Goal: Task Accomplishment & Management: Use online tool/utility

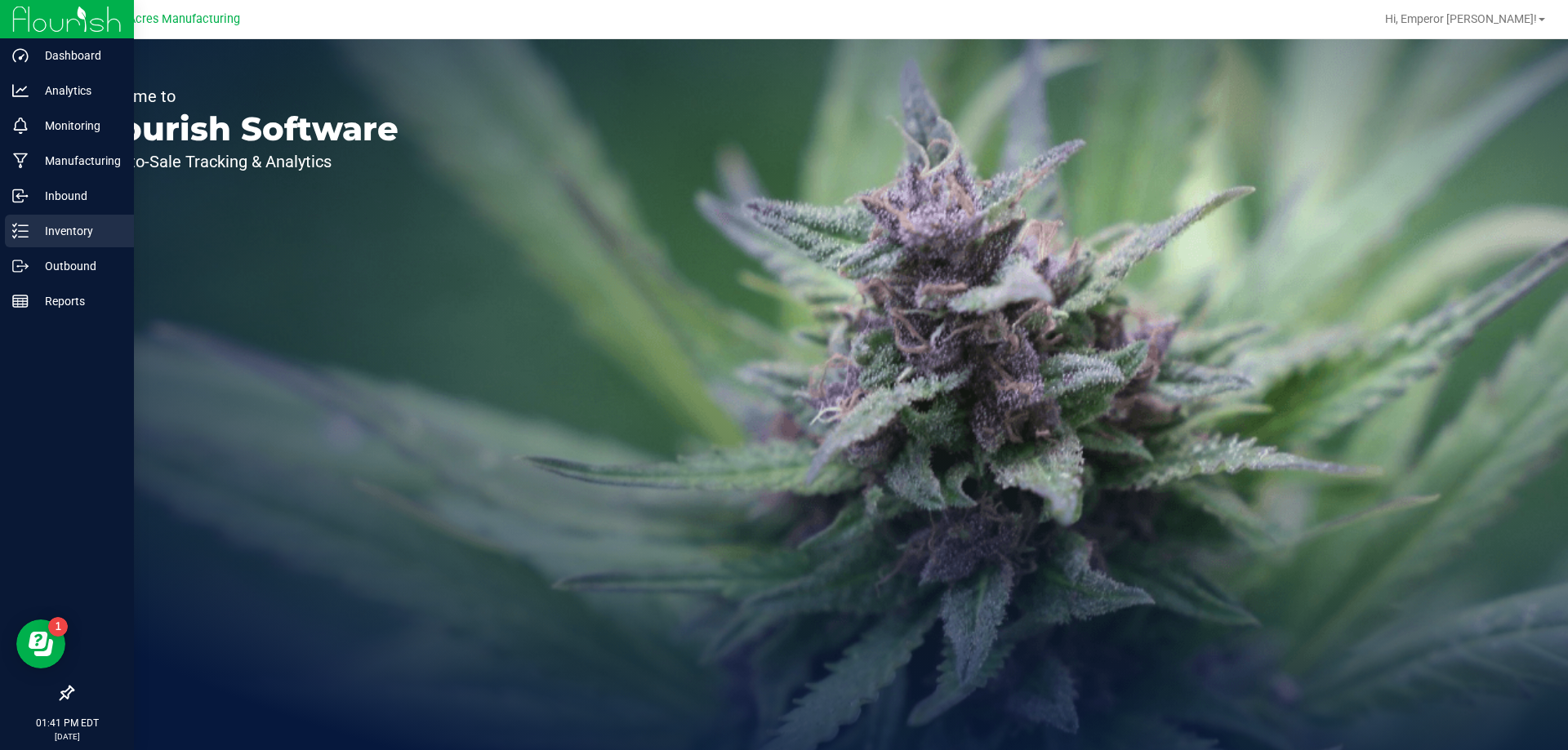
click at [17, 227] on icon at bounding box center [20, 230] width 16 height 16
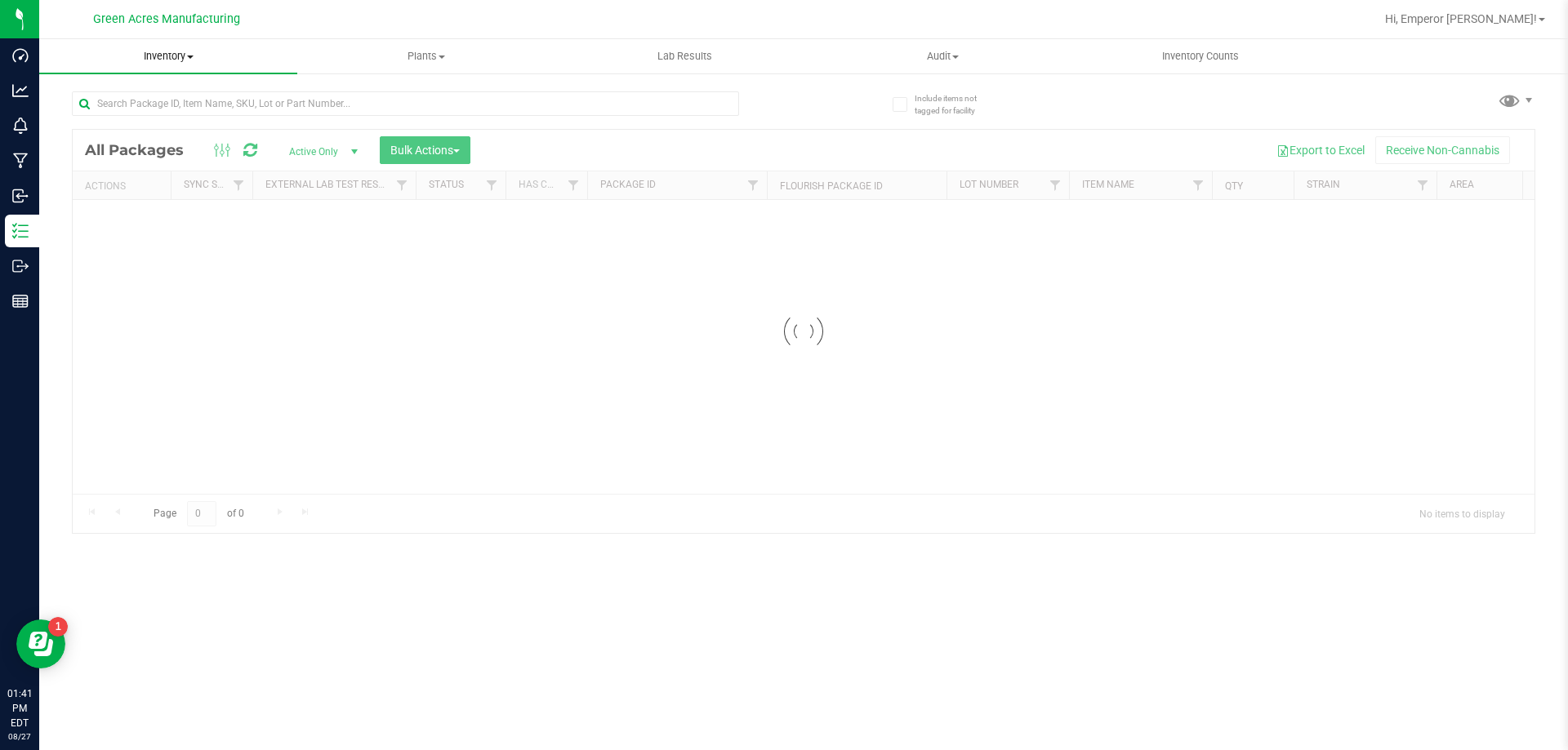
click at [145, 45] on uib-tab-heading "Inventory All packages All inventory Waste log Create inventory" at bounding box center [168, 56] width 258 height 34
click at [138, 192] on span "From bill of materials" at bounding box center [113, 196] width 148 height 14
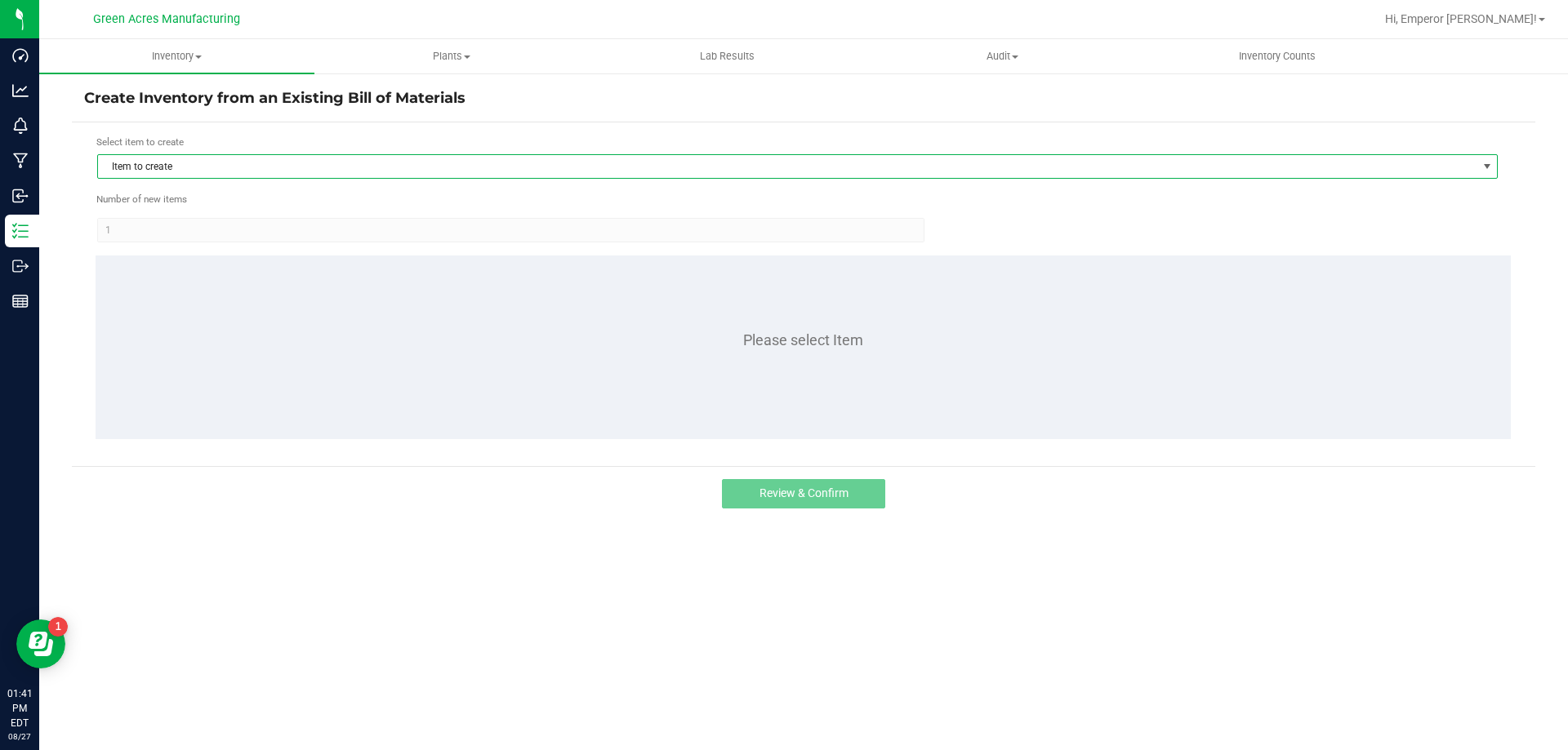
click at [186, 173] on span "Item to create" at bounding box center [787, 166] width 1378 height 23
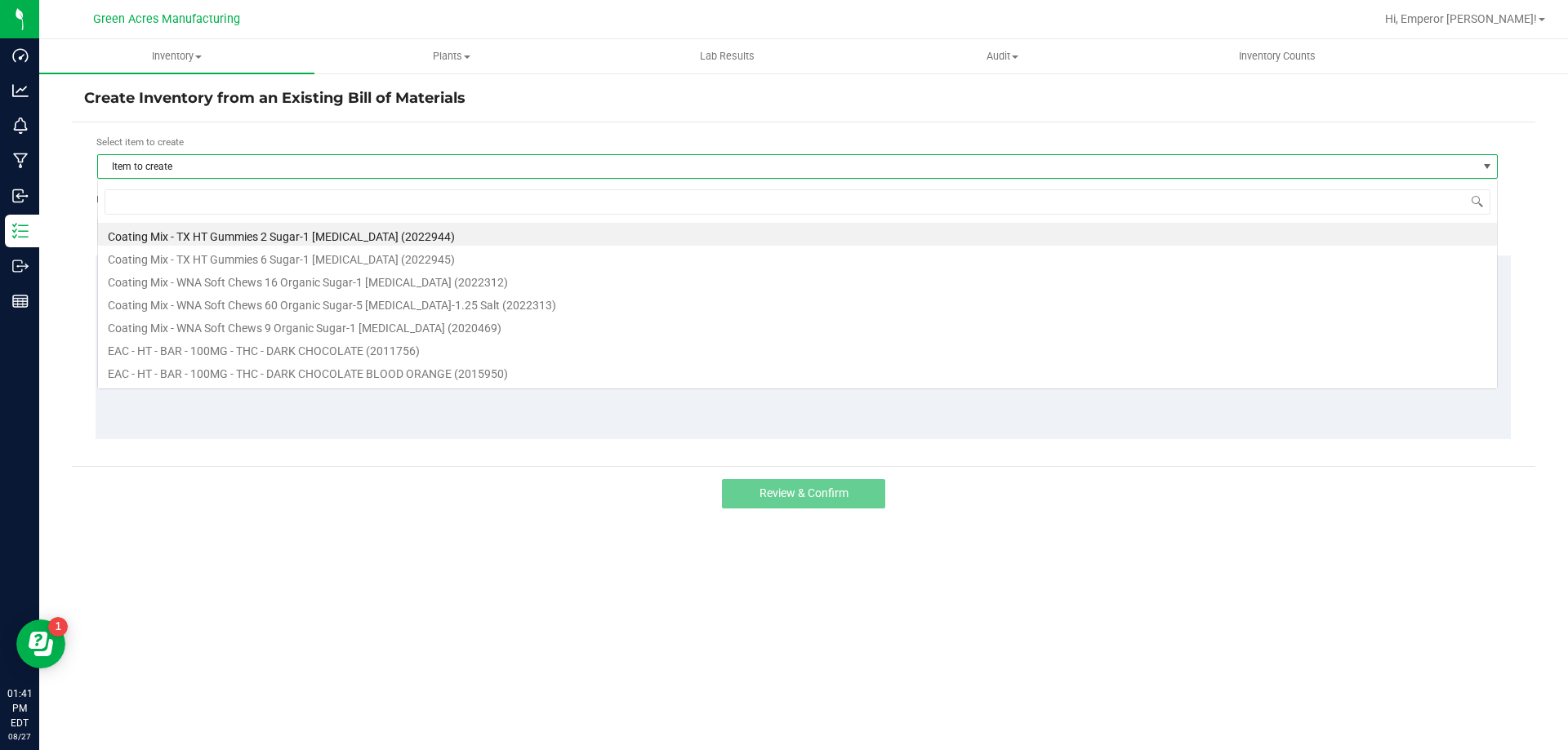
scroll to position [25, 1400]
type input "FIC"
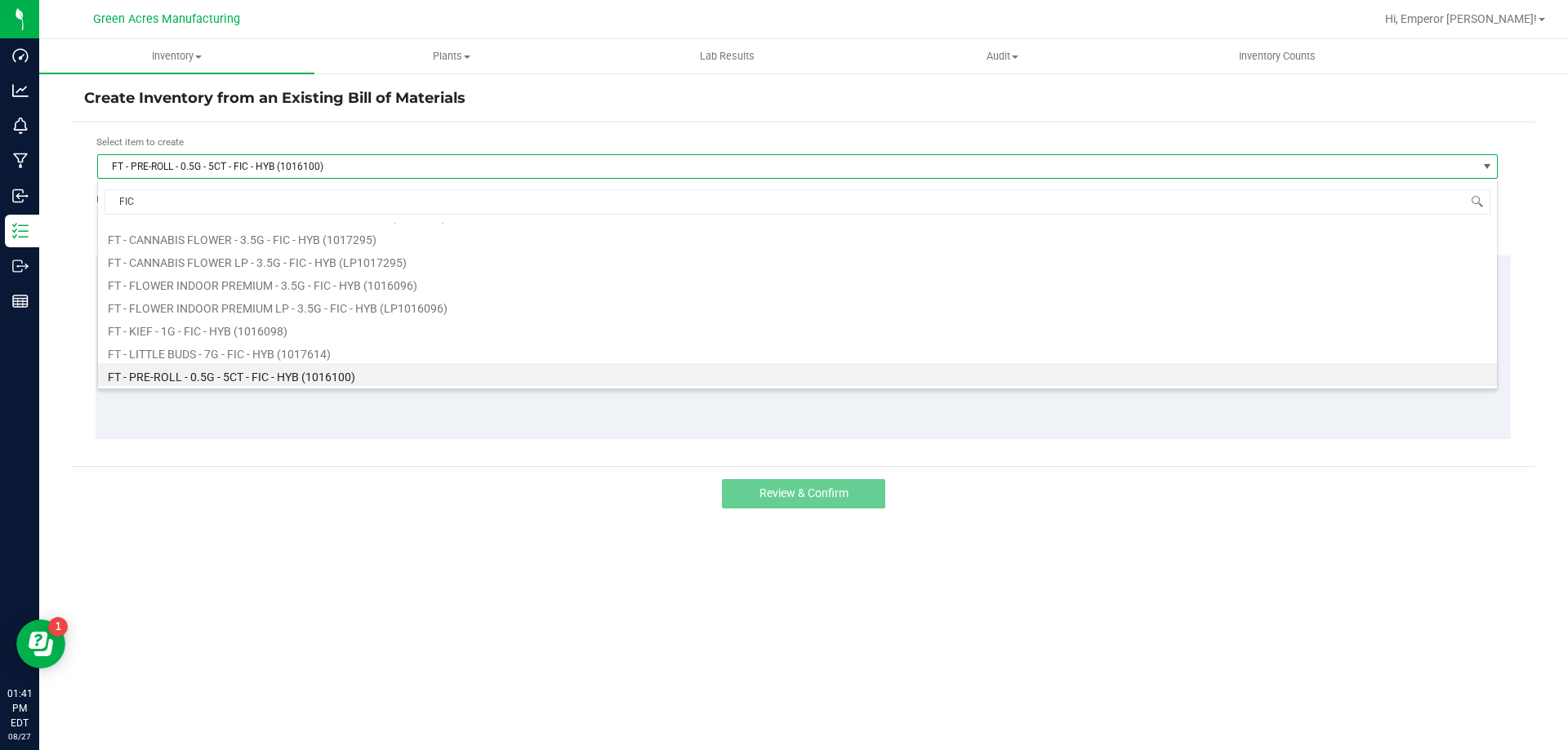
scroll to position [43, 0]
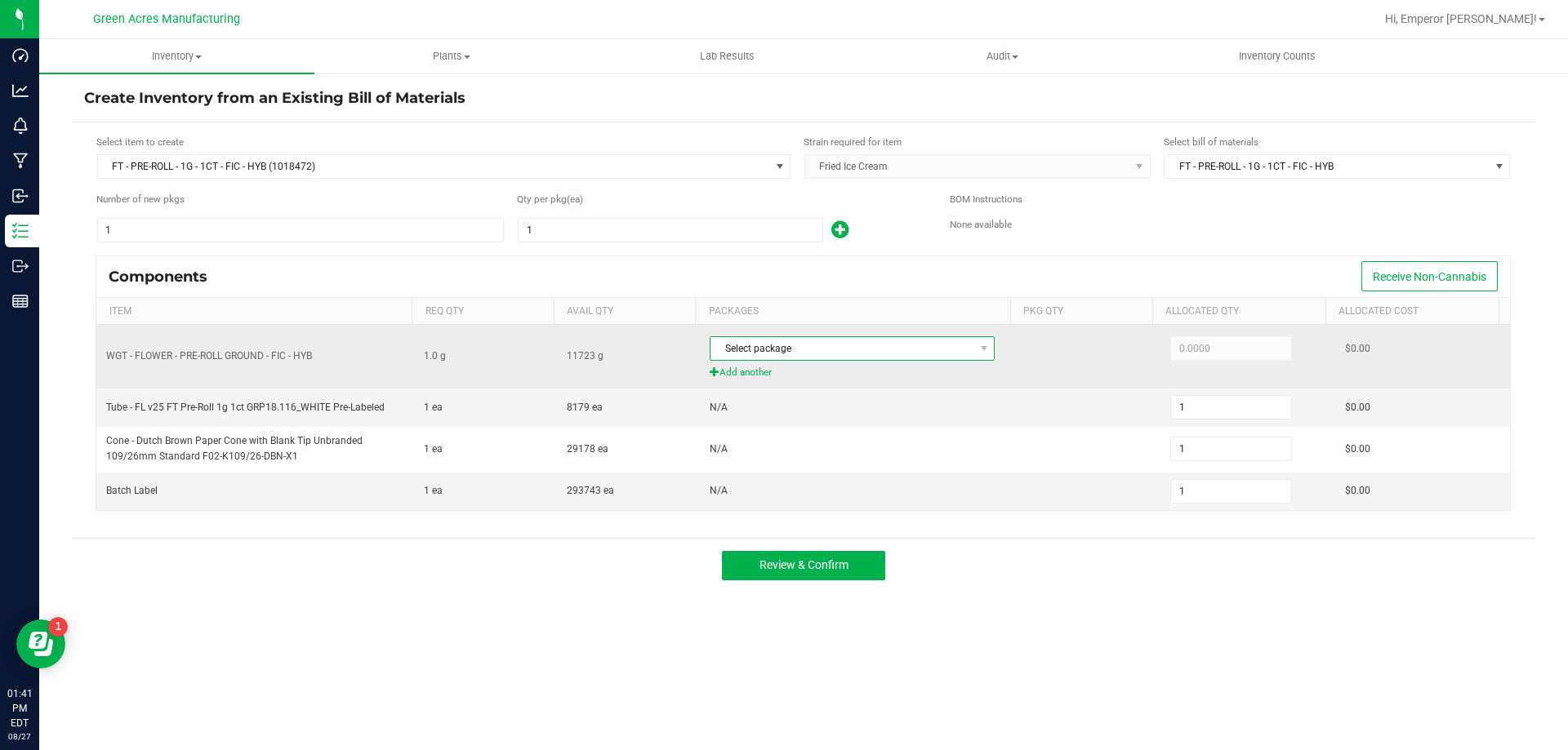
click at [710, 340] on span "Select package" at bounding box center [841, 348] width 263 height 23
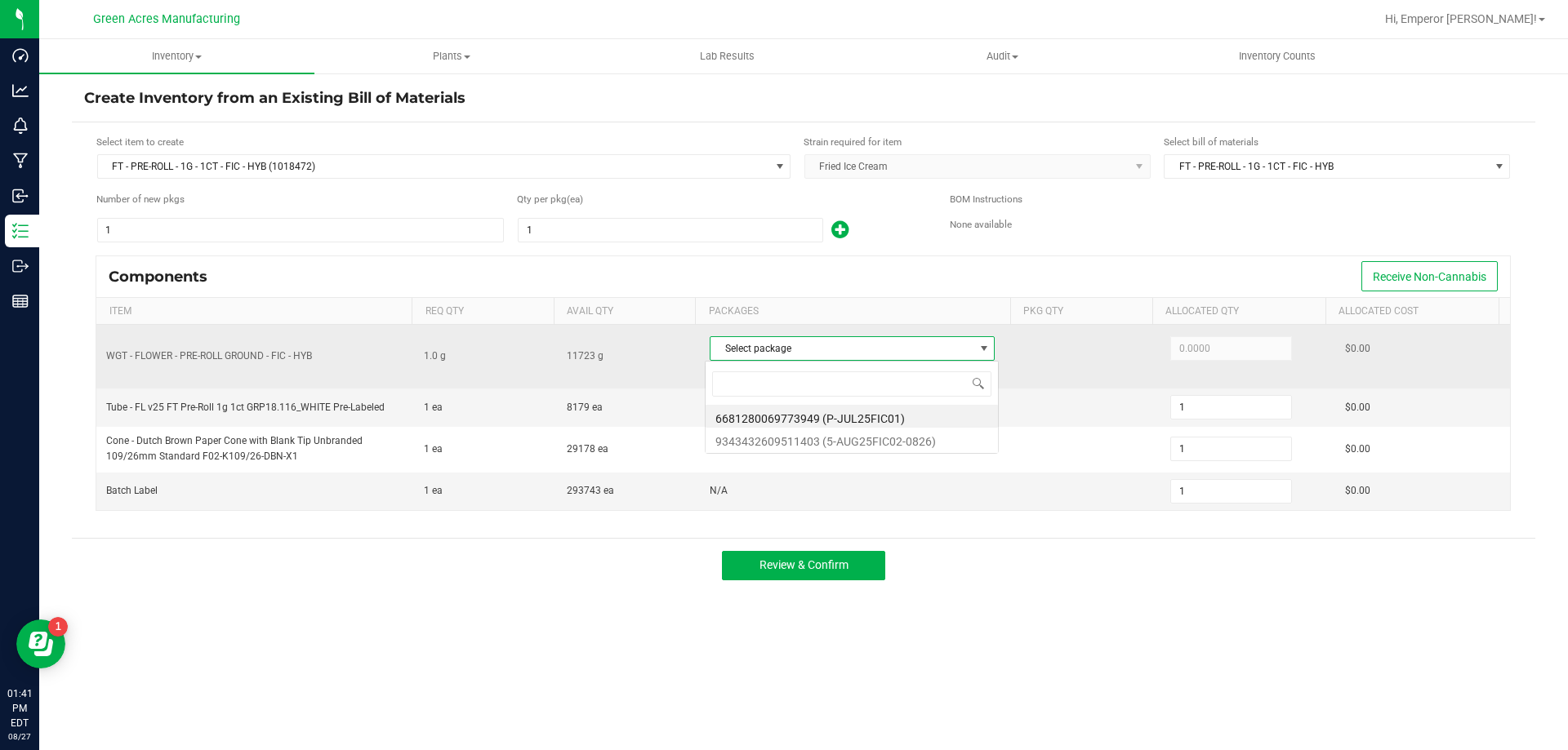
scroll to position [25, 282]
click at [770, 350] on span "Select package" at bounding box center [841, 348] width 263 height 23
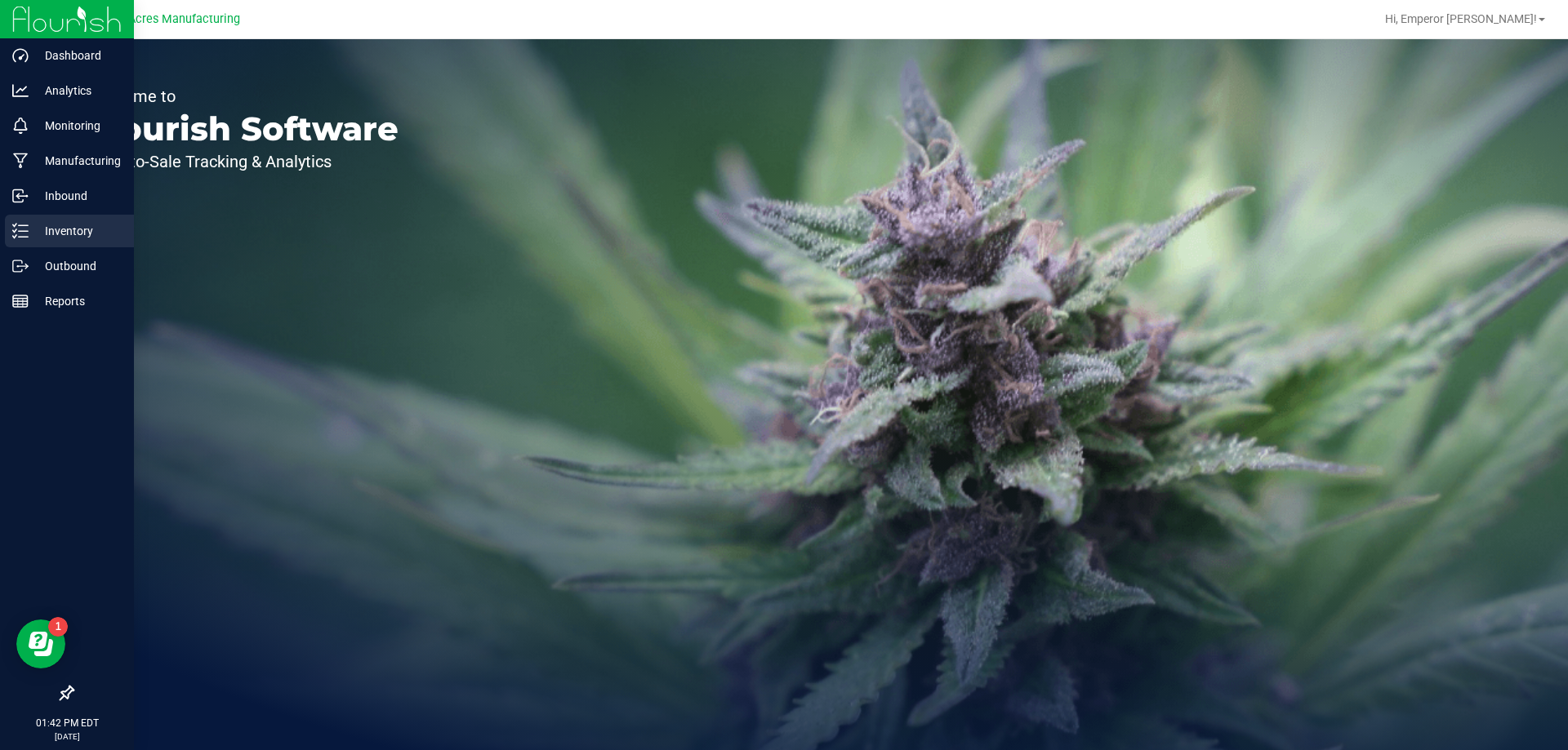
click at [16, 229] on icon at bounding box center [20, 230] width 16 height 16
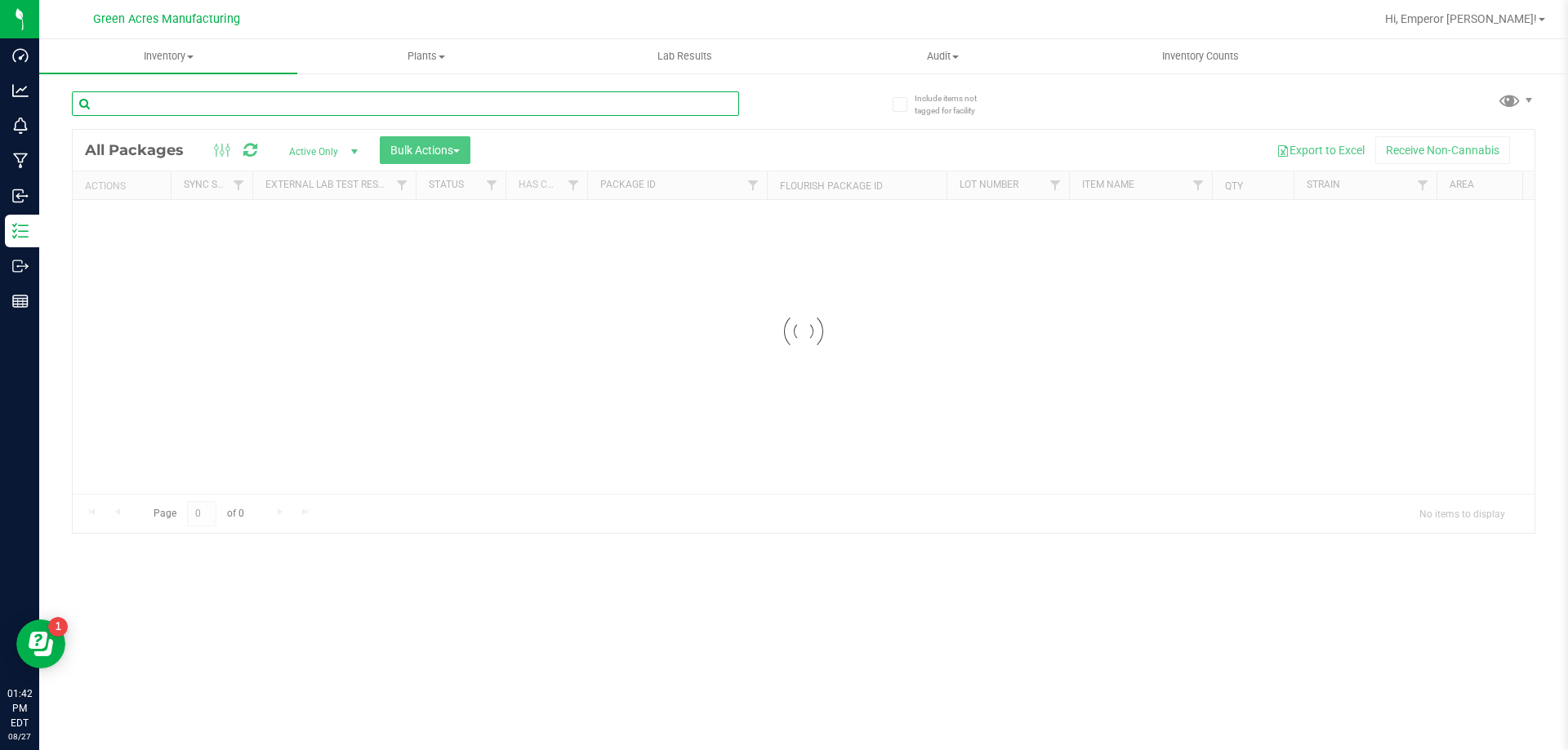
click at [208, 95] on input "text" at bounding box center [405, 103] width 667 height 25
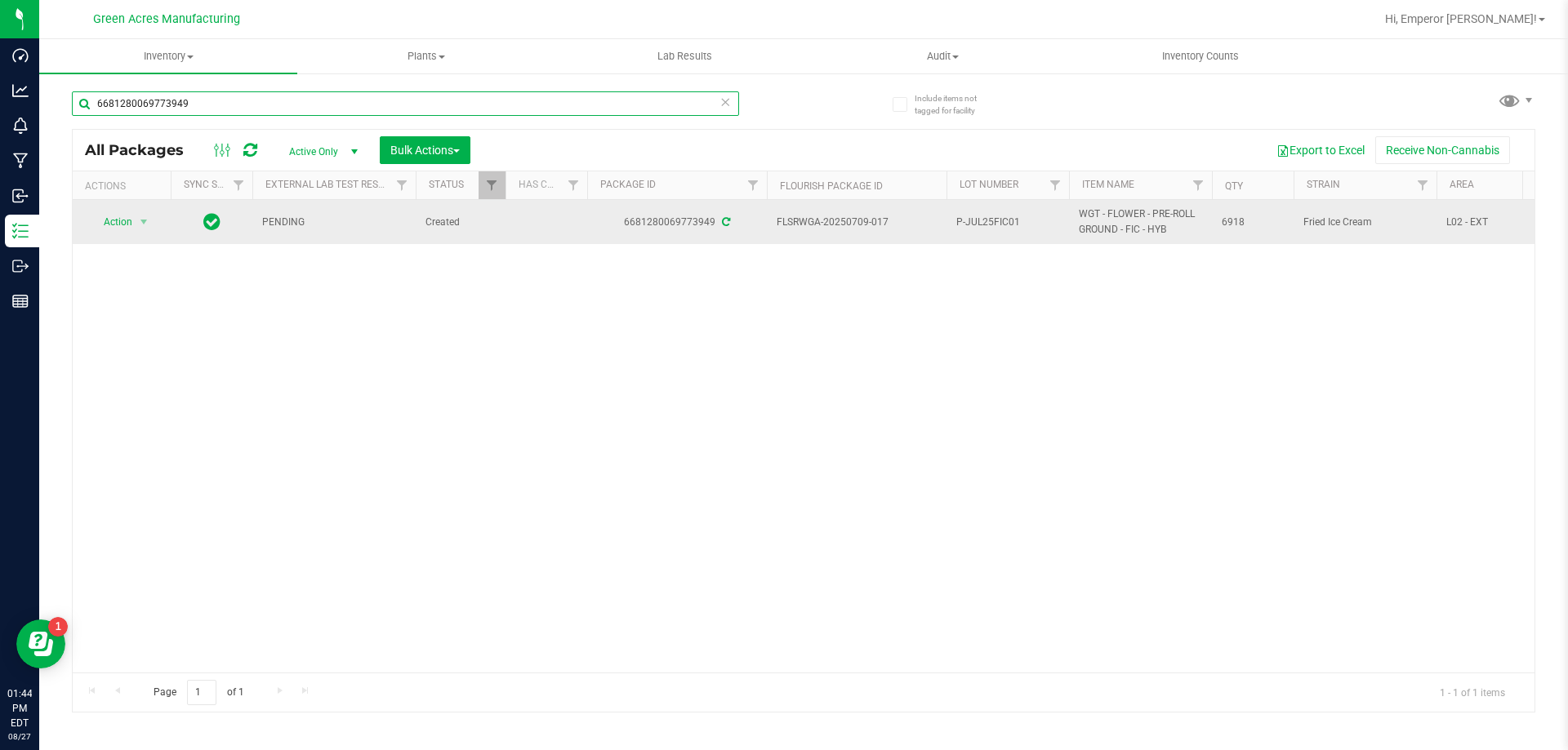
type input "6681280069773949"
click at [1022, 221] on span "P-JUL25FIC01" at bounding box center [1007, 222] width 103 height 15
type input "P-JUL25FIC01-0827"
click at [950, 380] on div "All Packages Active Only Active Only Lab Samples Locked All External Internal B…" at bounding box center [803, 421] width 1463 height 583
click at [959, 223] on span "P-JUL25FIC01-0827" at bounding box center [1007, 222] width 103 height 15
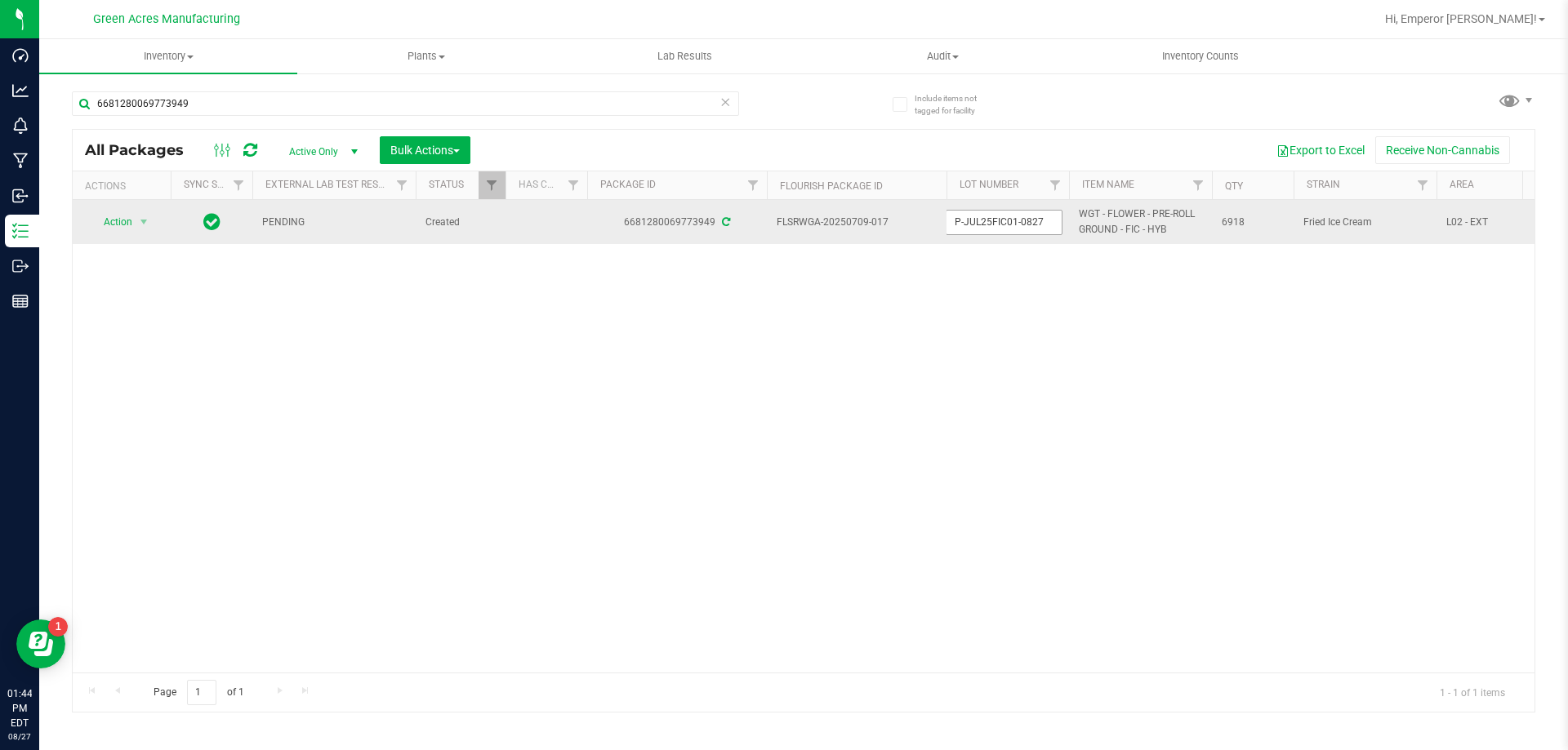
click at [962, 224] on input "P-JUL25FIC01-0827" at bounding box center [1003, 223] width 117 height 26
type input "1G-JUL25FIC01-0827"
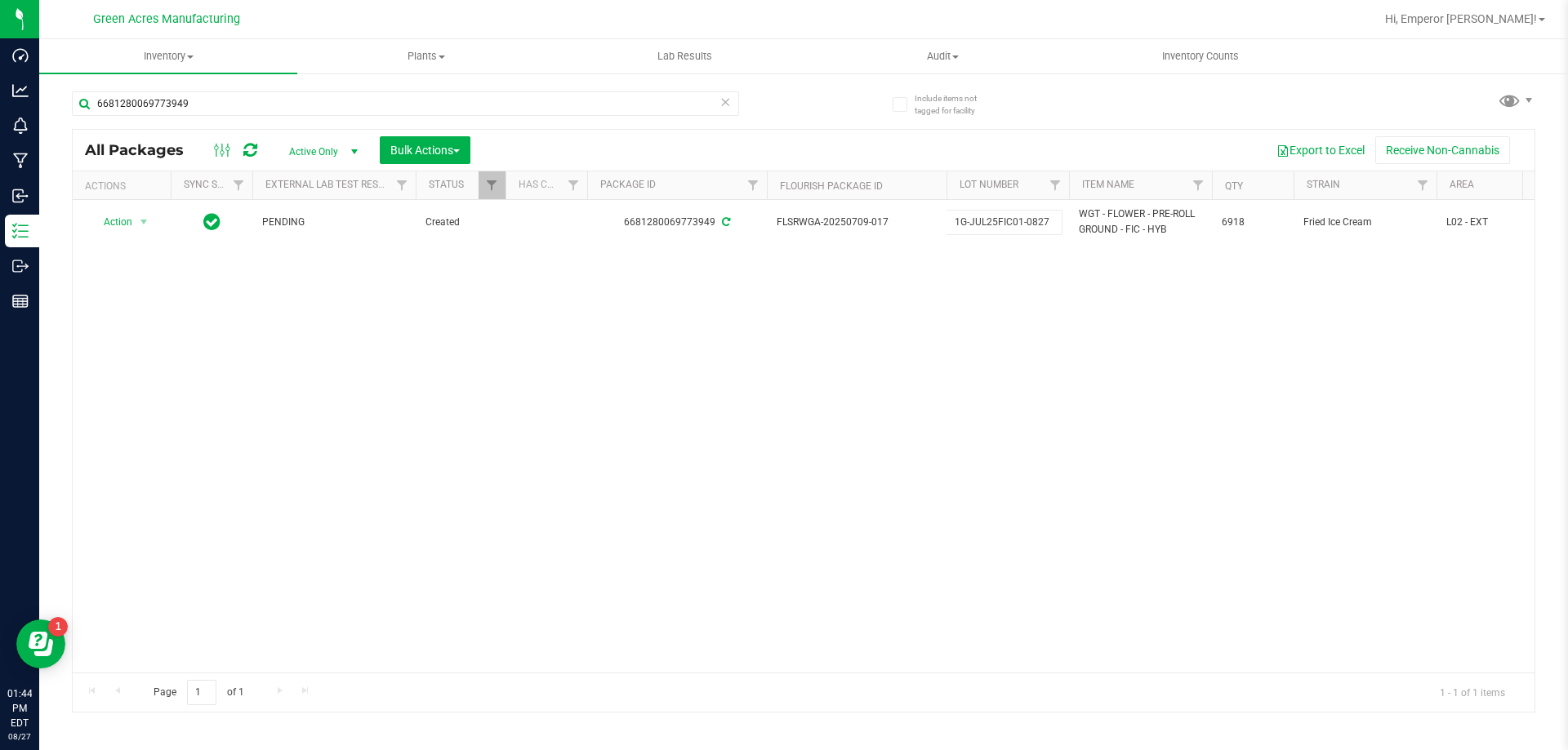
click at [1087, 333] on div "All Packages Active Only Active Only Lab Samples Locked All External Internal B…" at bounding box center [803, 421] width 1463 height 583
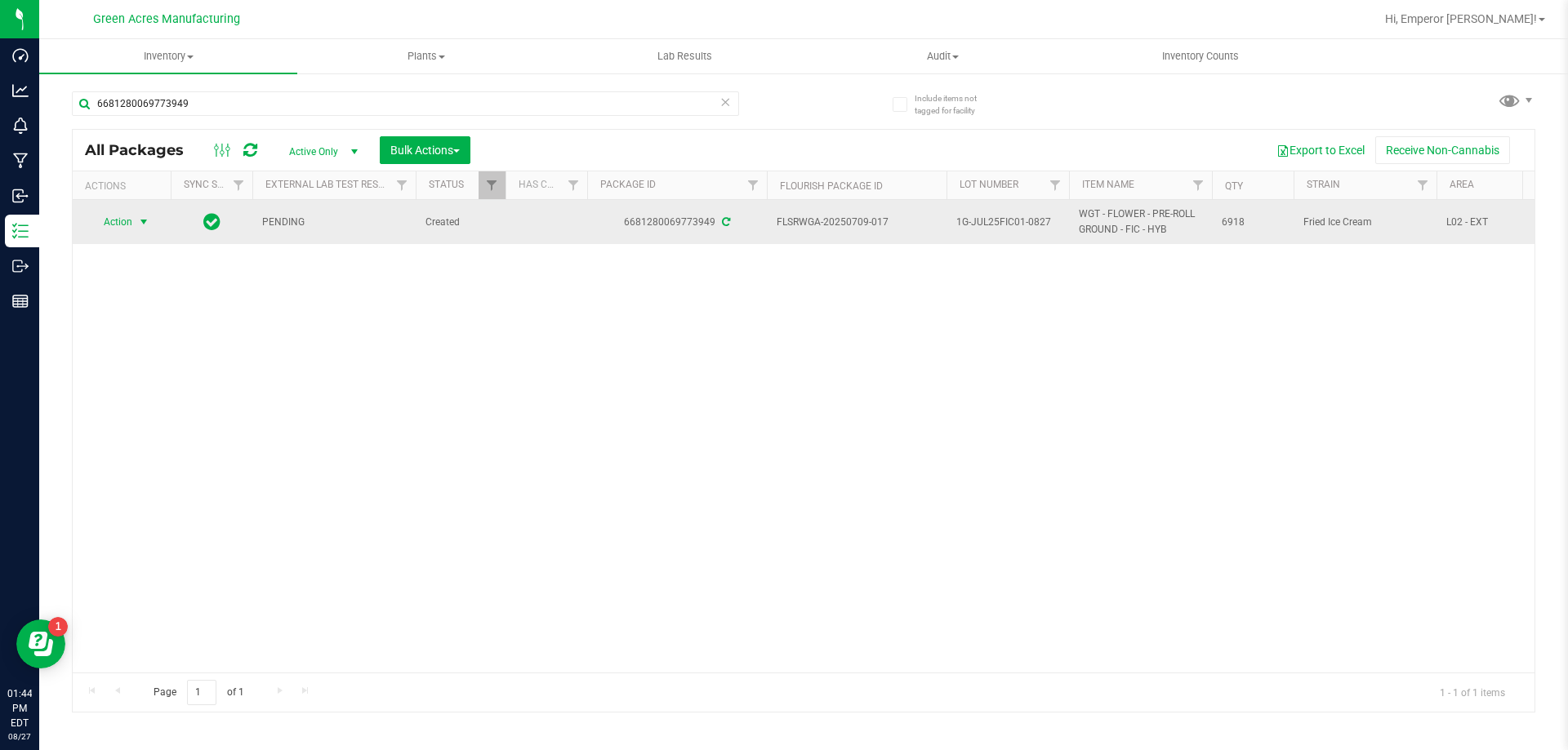
click at [132, 222] on span "Action" at bounding box center [111, 222] width 44 height 23
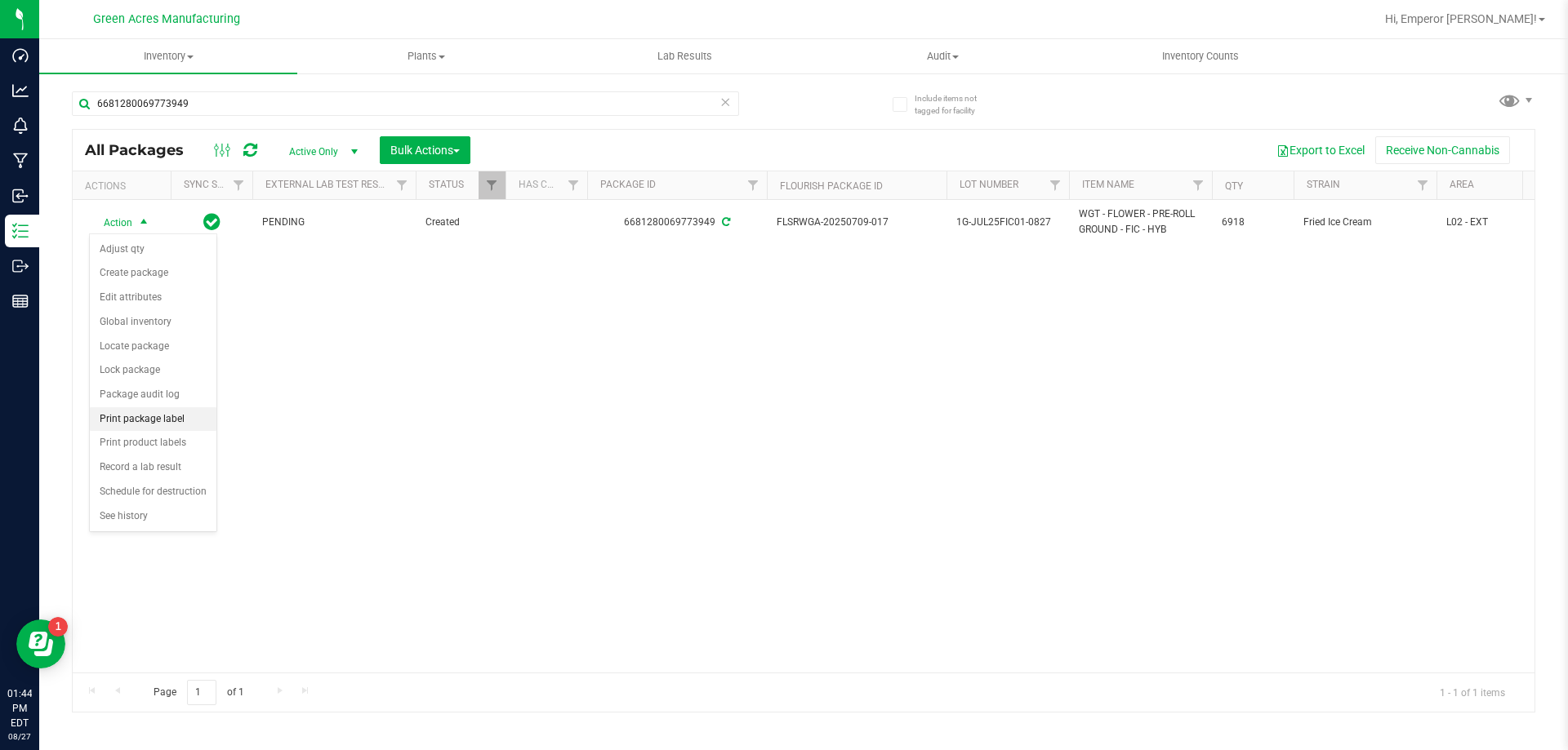
click at [171, 422] on li "Print package label" at bounding box center [153, 419] width 127 height 25
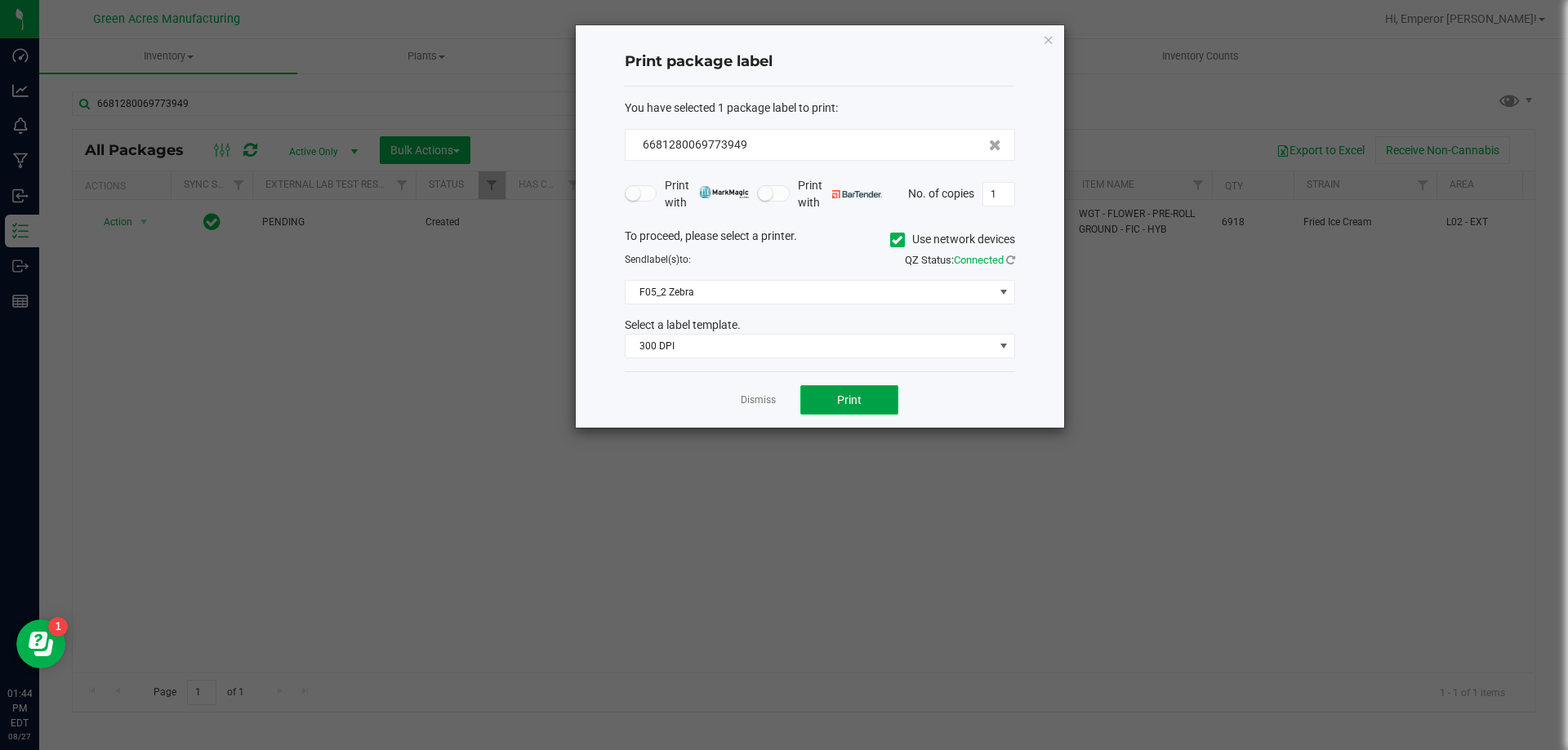
click at [858, 401] on span "Print" at bounding box center [849, 400] width 25 height 13
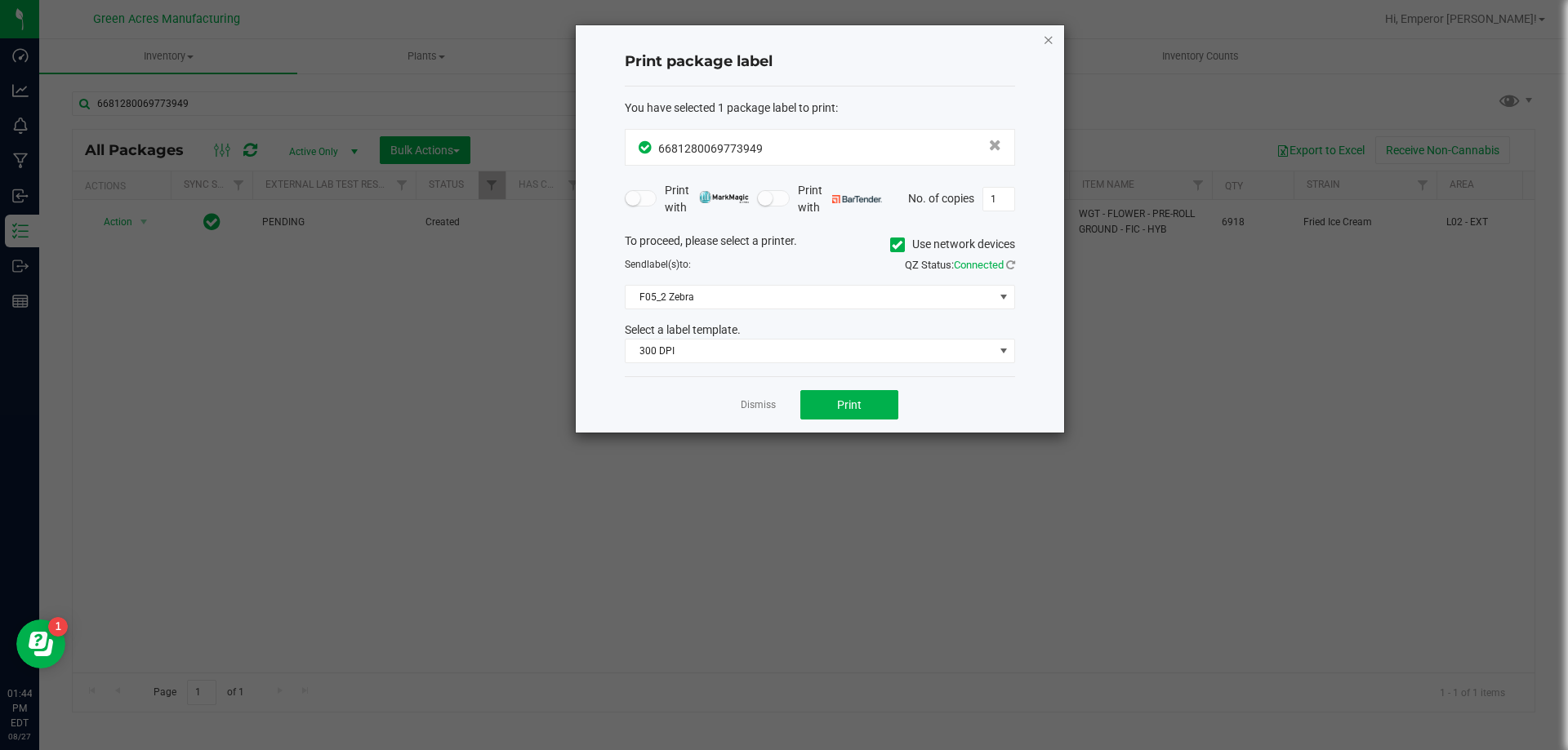
click at [1042, 37] on icon "button" at bounding box center [1047, 39] width 11 height 20
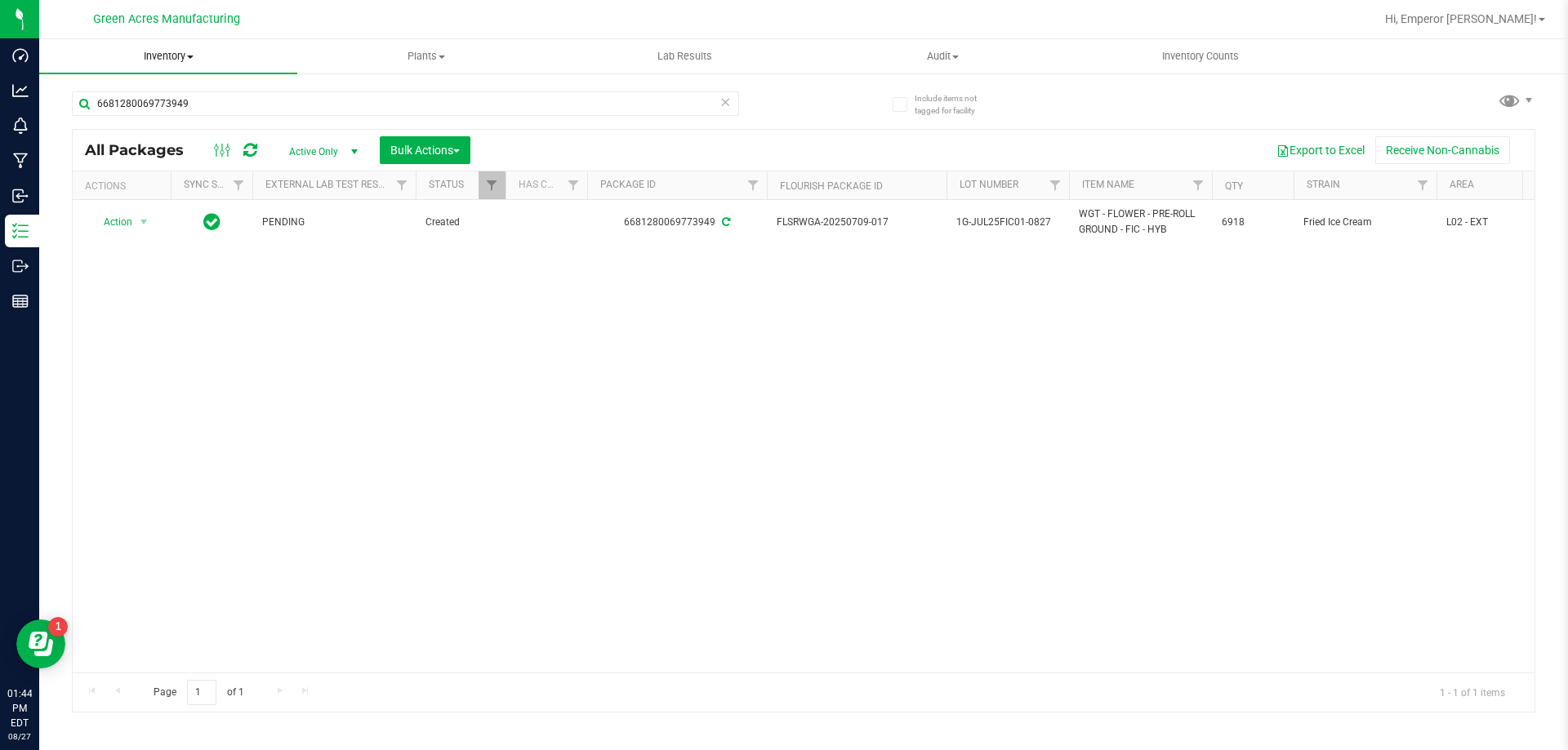
click at [184, 58] on span "Inventory" at bounding box center [168, 56] width 258 height 14
click at [145, 202] on span "From bill of materials" at bounding box center [113, 196] width 148 height 14
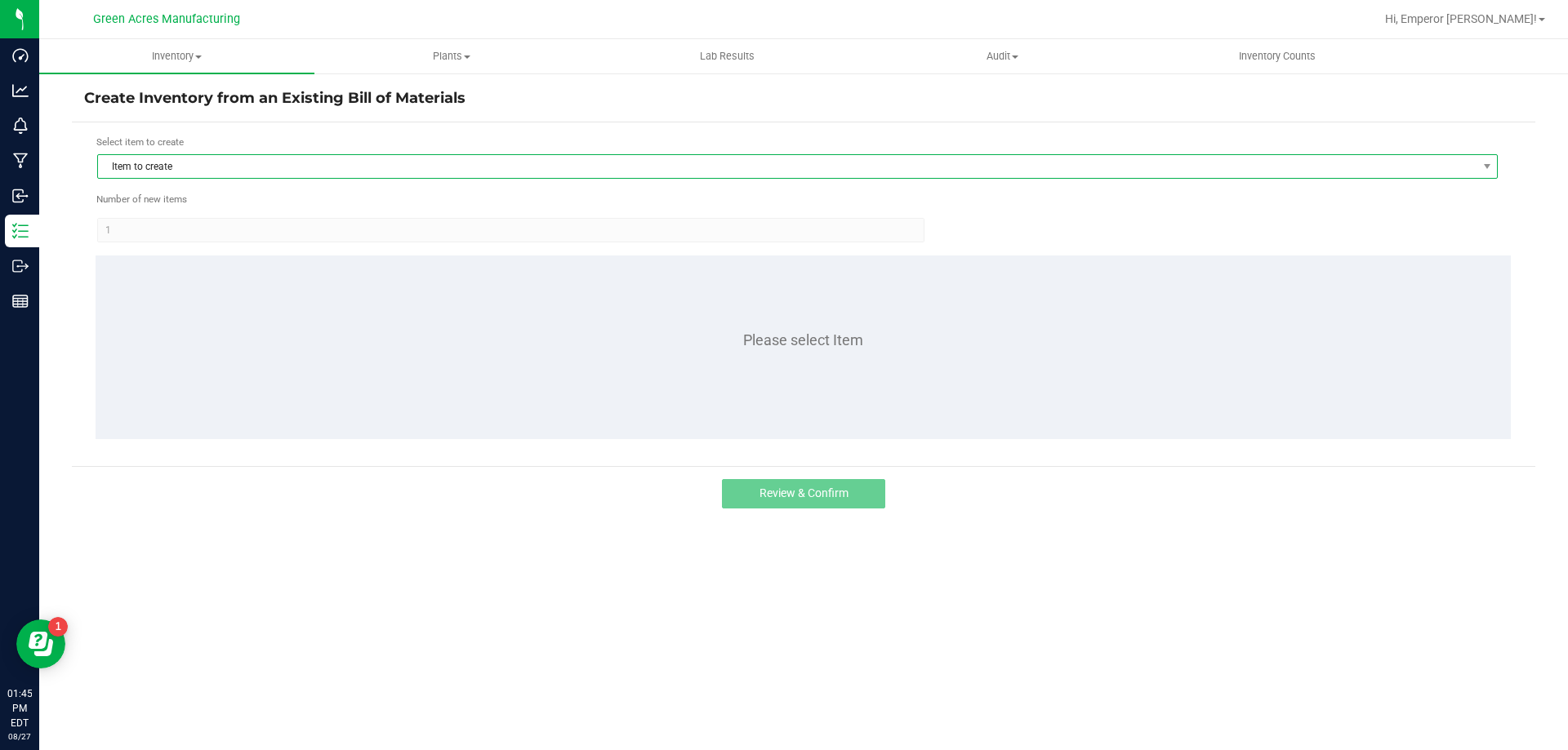
click at [237, 162] on span "Item to create" at bounding box center [787, 166] width 1378 height 23
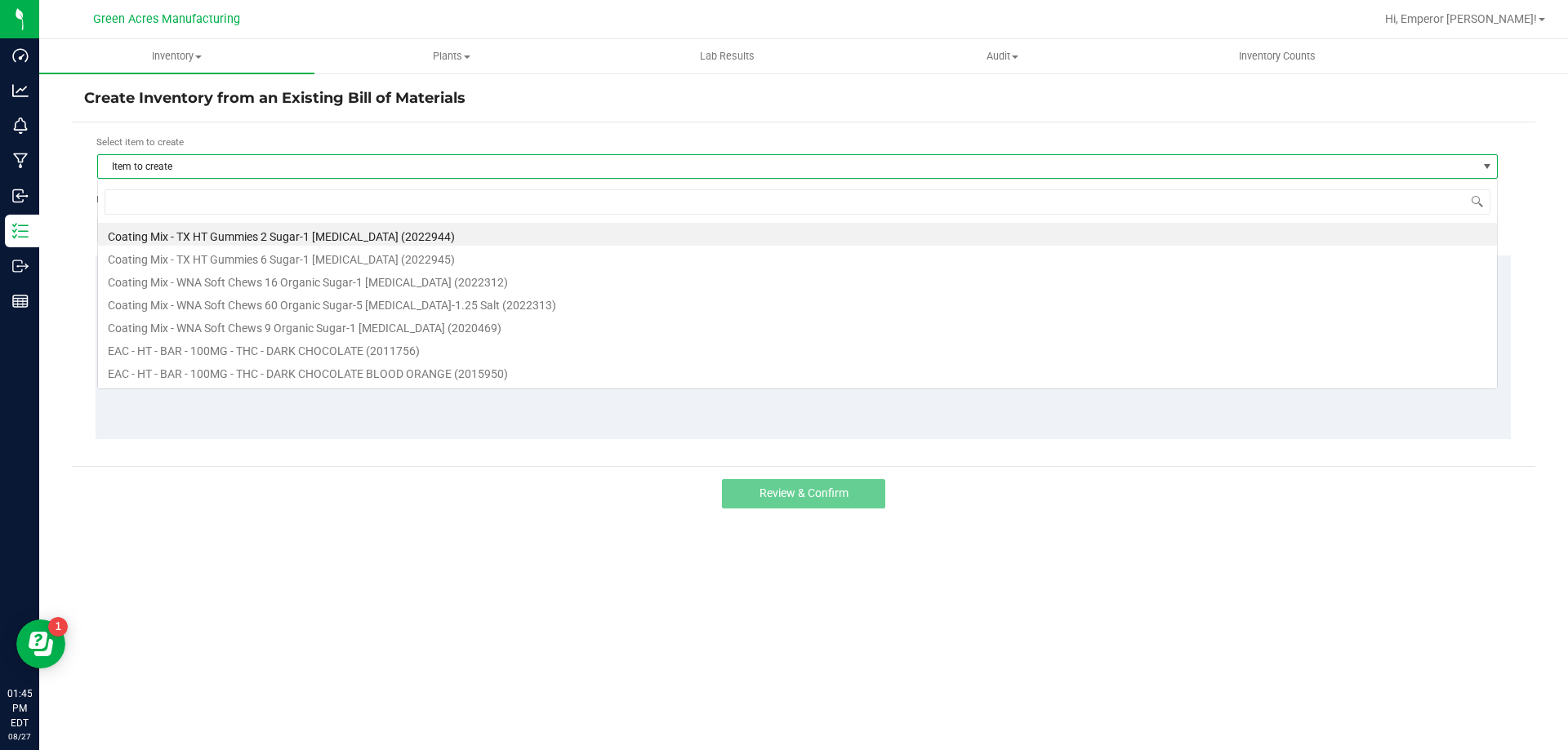
scroll to position [25, 1400]
type input "1018472"
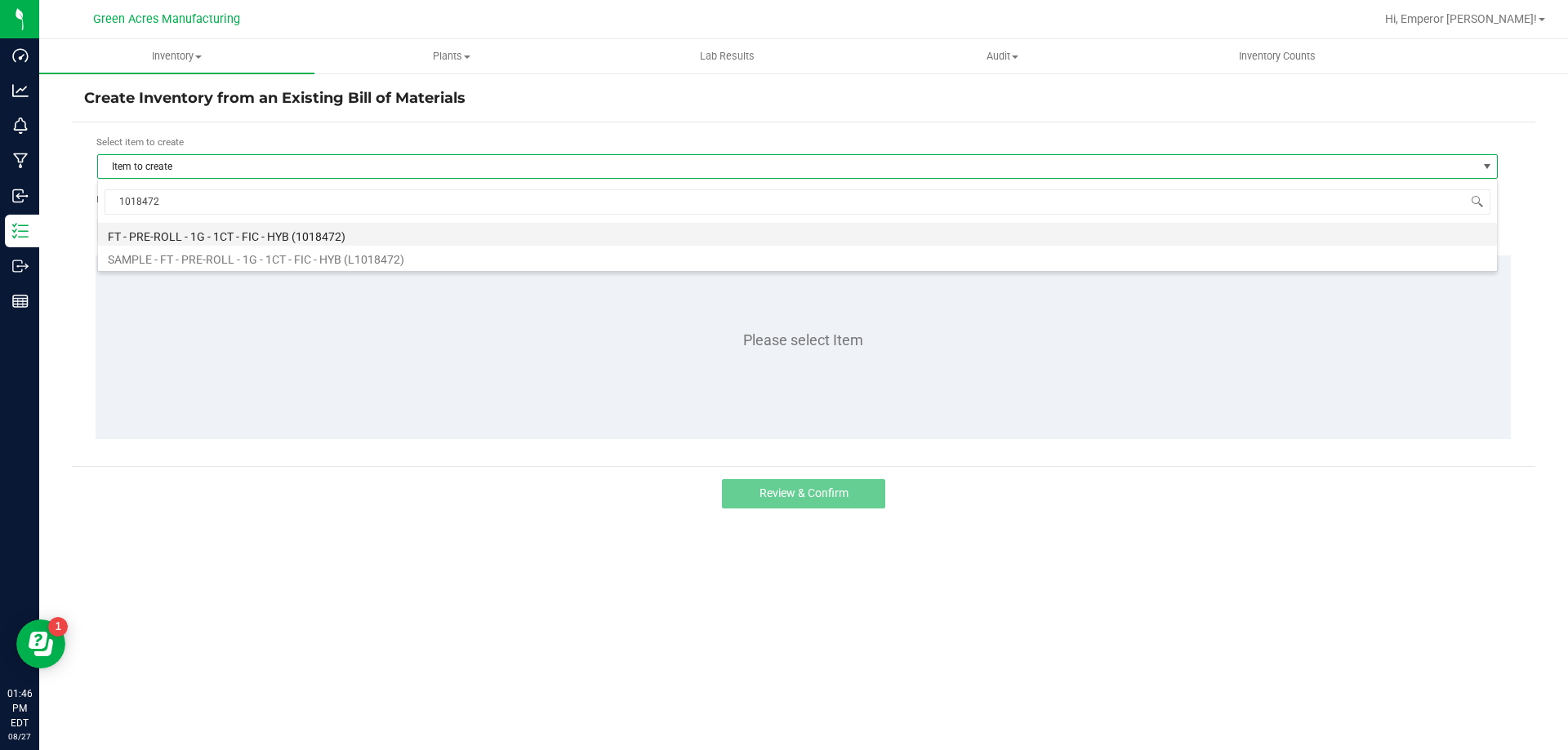
click at [290, 240] on li "FT - PRE-ROLL - 1G - 1CT - FIC - HYB (1018472)" at bounding box center [797, 234] width 1399 height 23
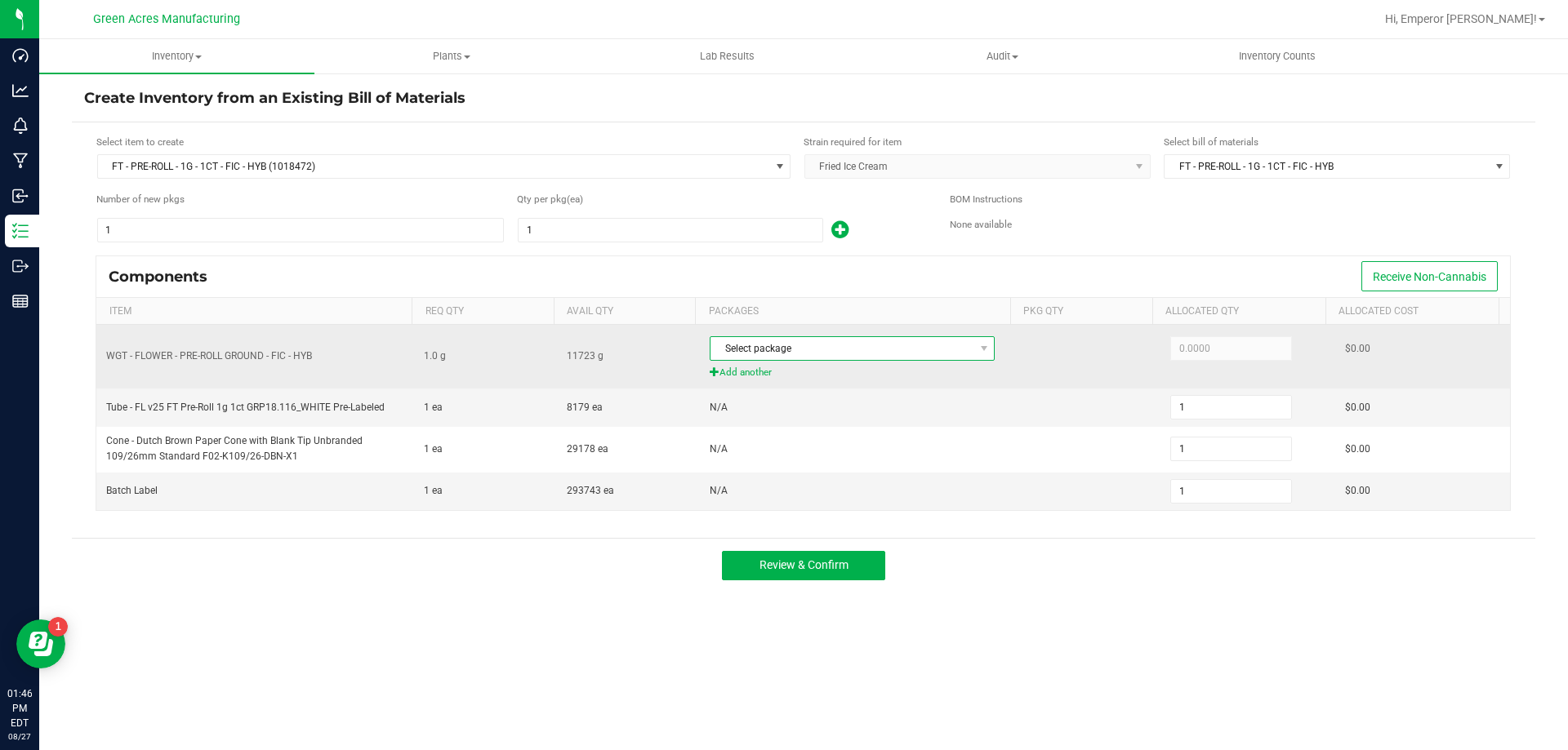
click at [727, 346] on span "Select package" at bounding box center [841, 348] width 263 height 23
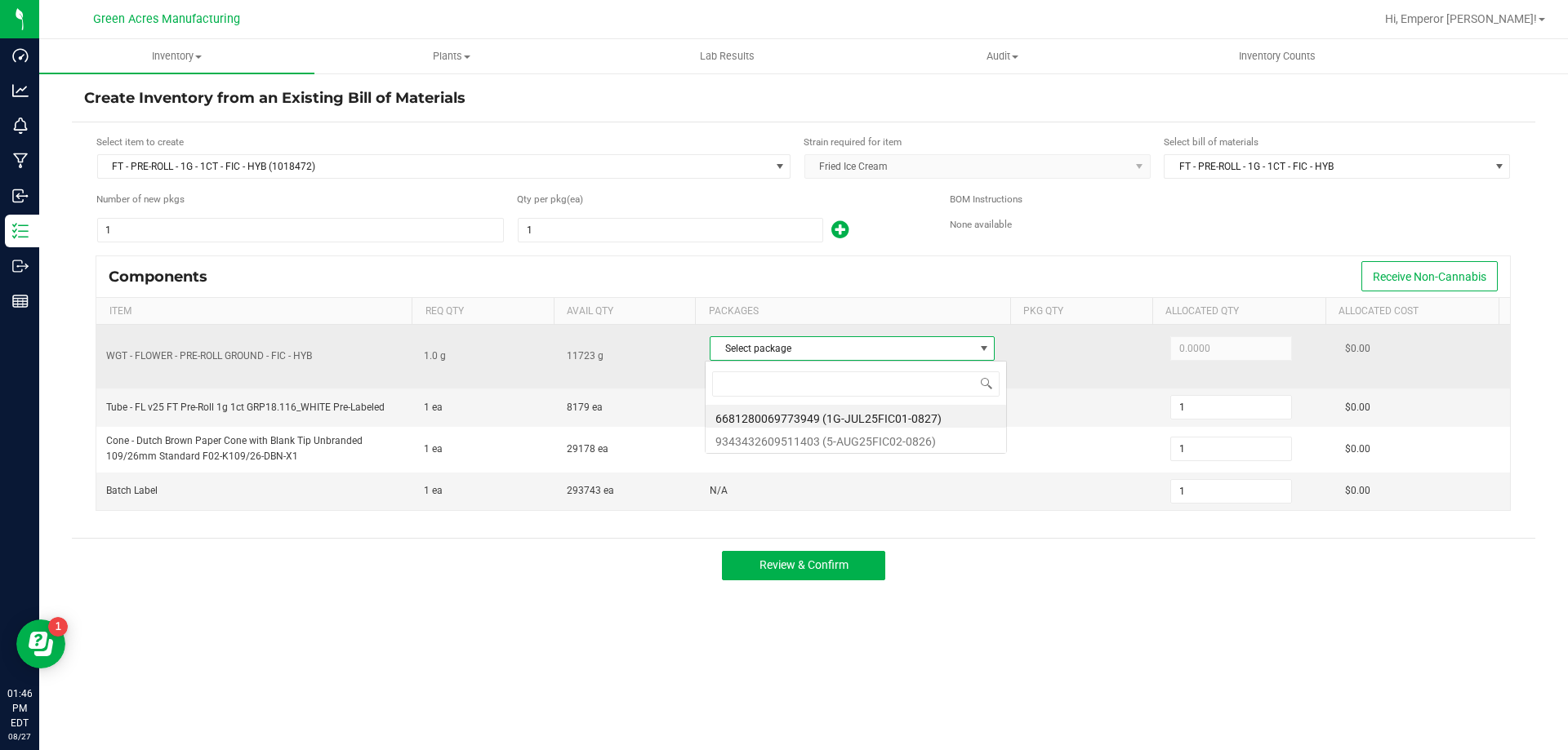
scroll to position [25, 282]
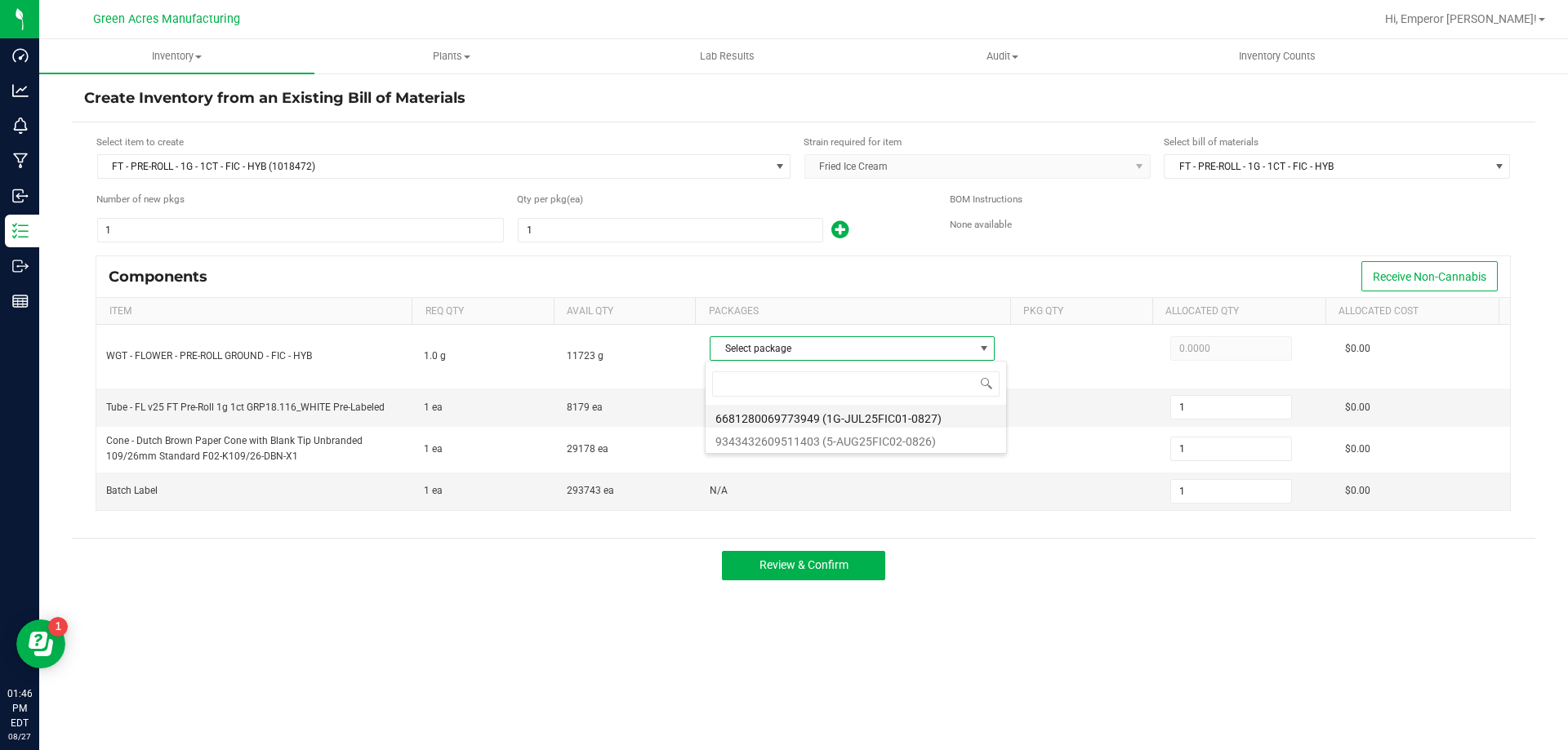
click at [769, 424] on li "6681280069773949 (1G-JUL25FIC01-0827)" at bounding box center [855, 416] width 300 height 23
type input "1.0000"
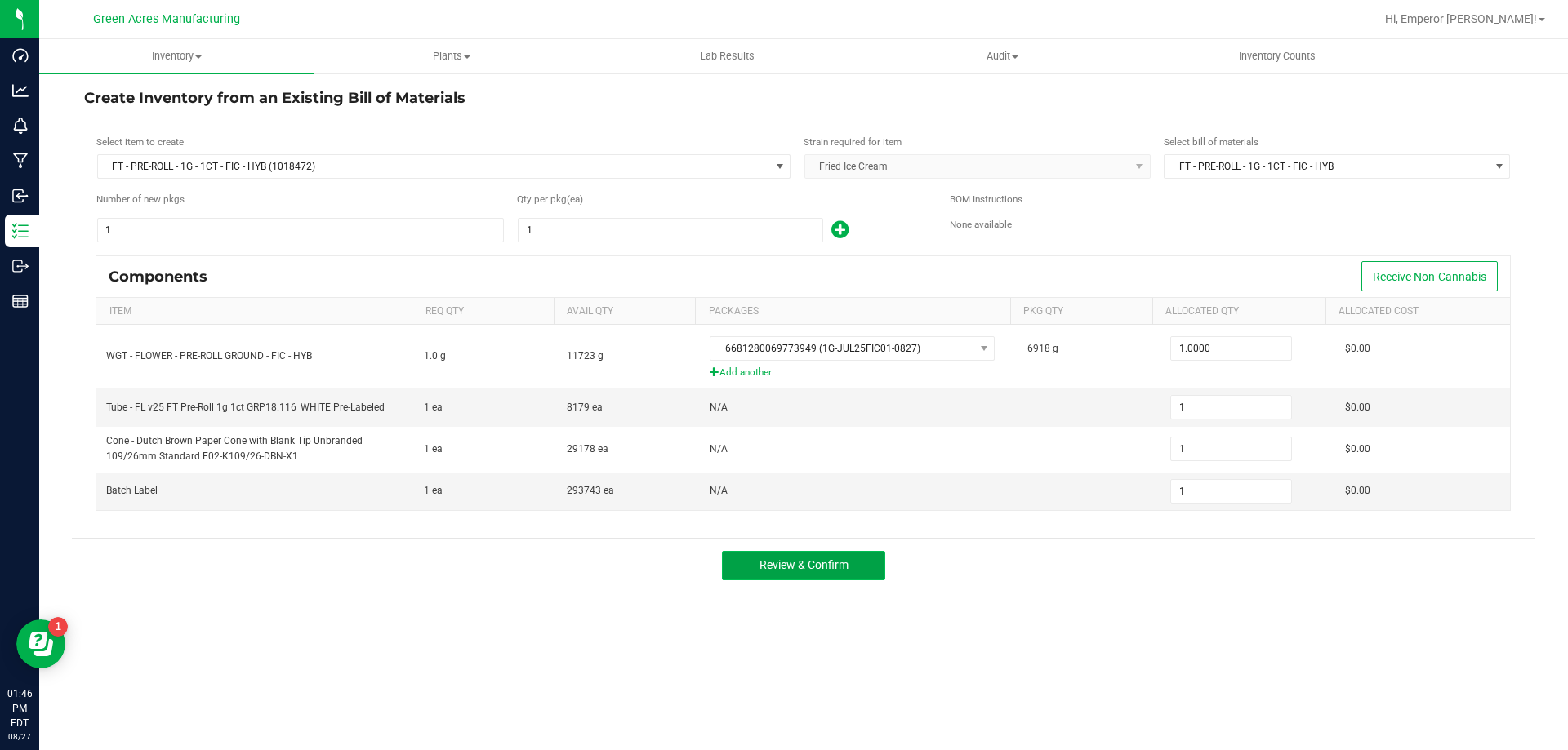
click at [805, 561] on span "Review & Confirm" at bounding box center [803, 564] width 89 height 13
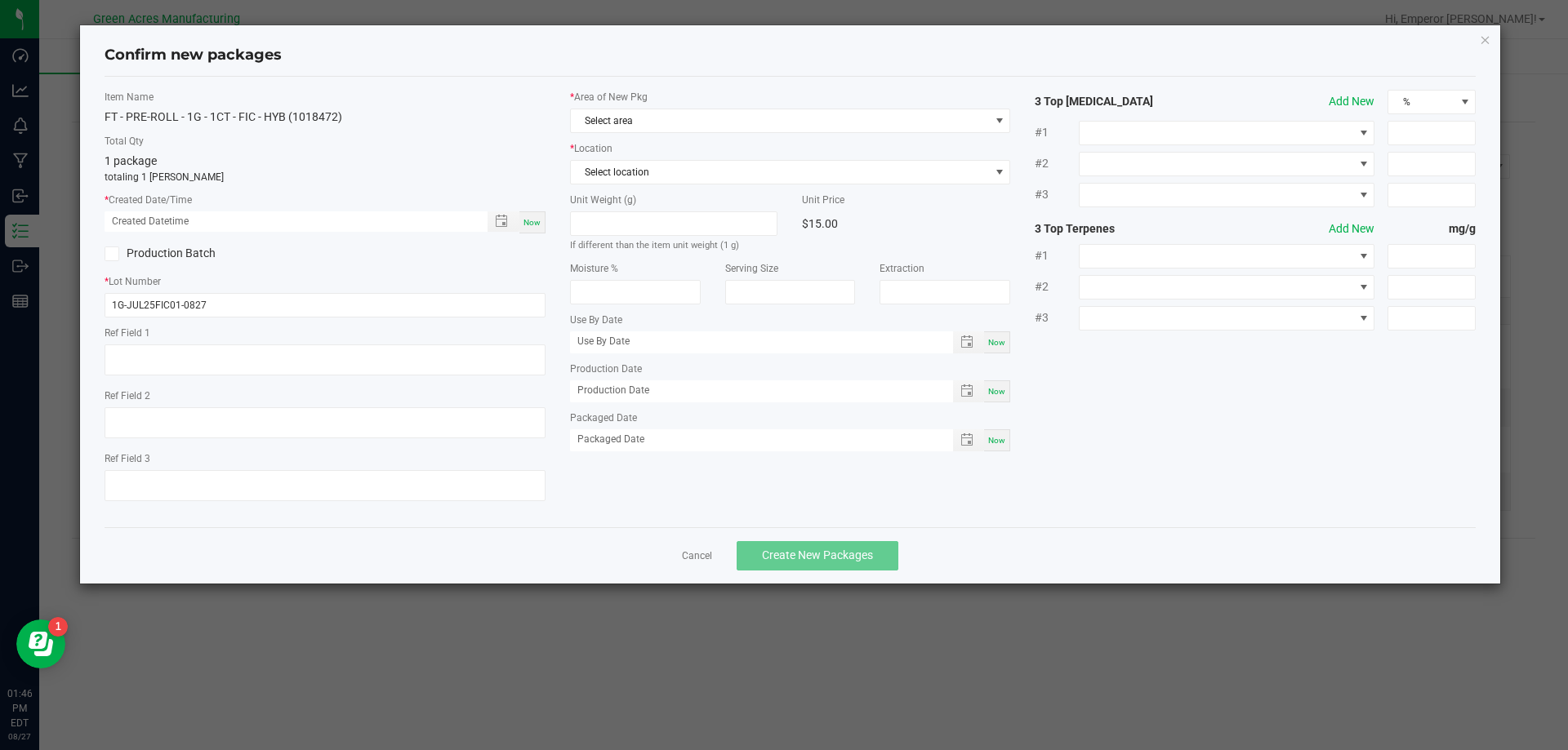
click at [536, 221] on span "Now" at bounding box center [532, 222] width 17 height 9
type input "08/27/2025 01:46 PM"
click at [640, 125] on span "Select area" at bounding box center [780, 121] width 419 height 23
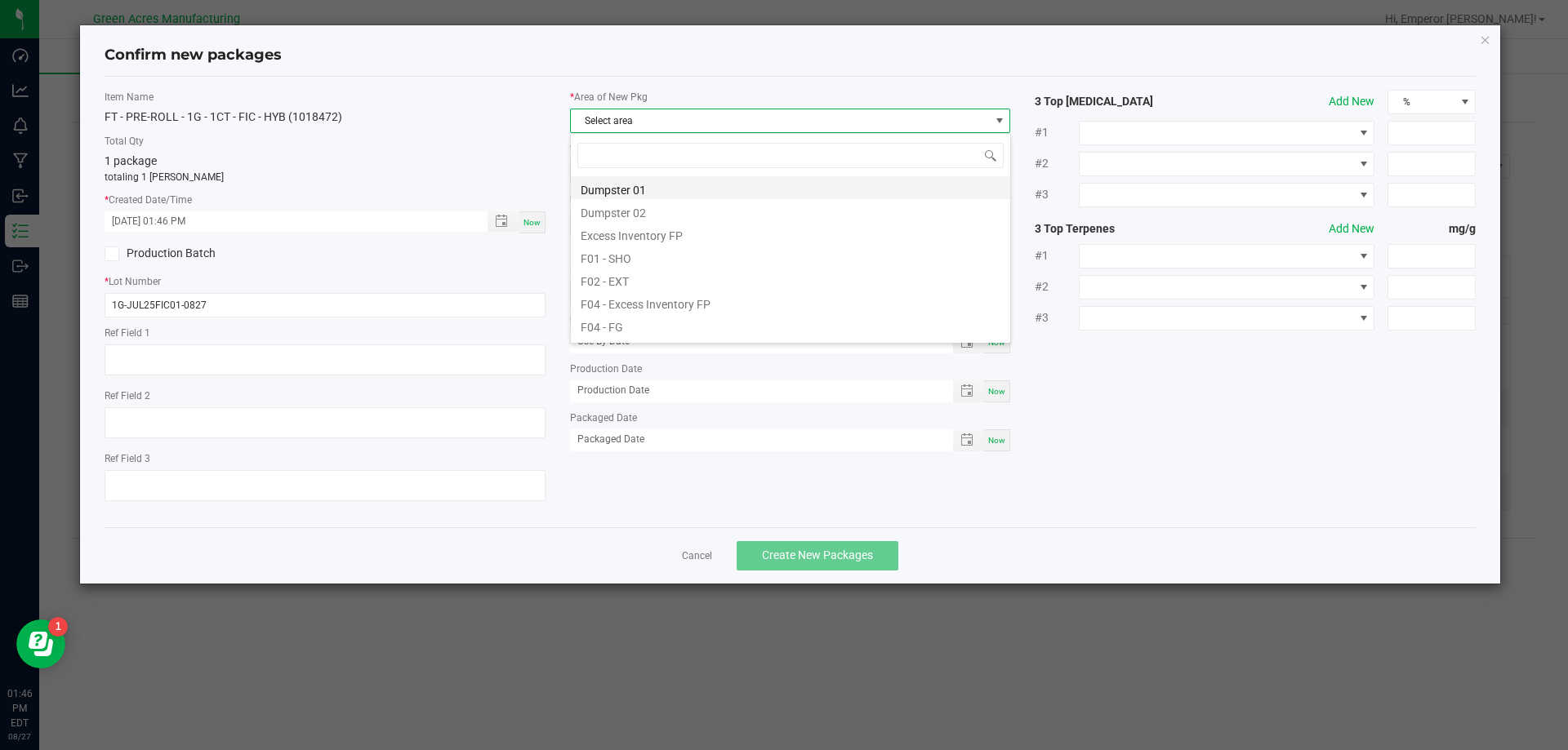
scroll to position [25, 441]
click at [677, 323] on li "F04 - FG" at bounding box center [790, 325] width 439 height 23
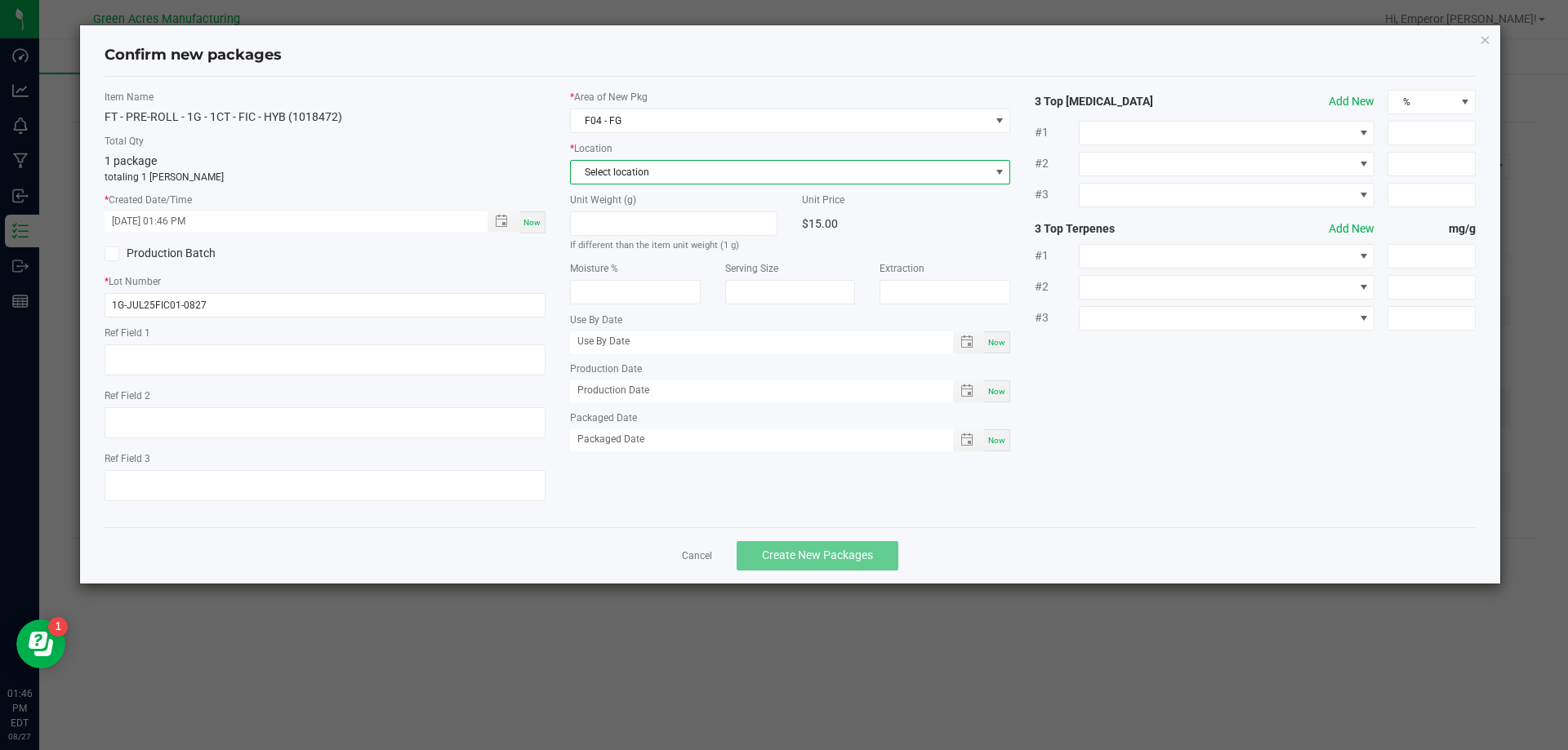
click at [641, 174] on span "Select location" at bounding box center [780, 172] width 419 height 23
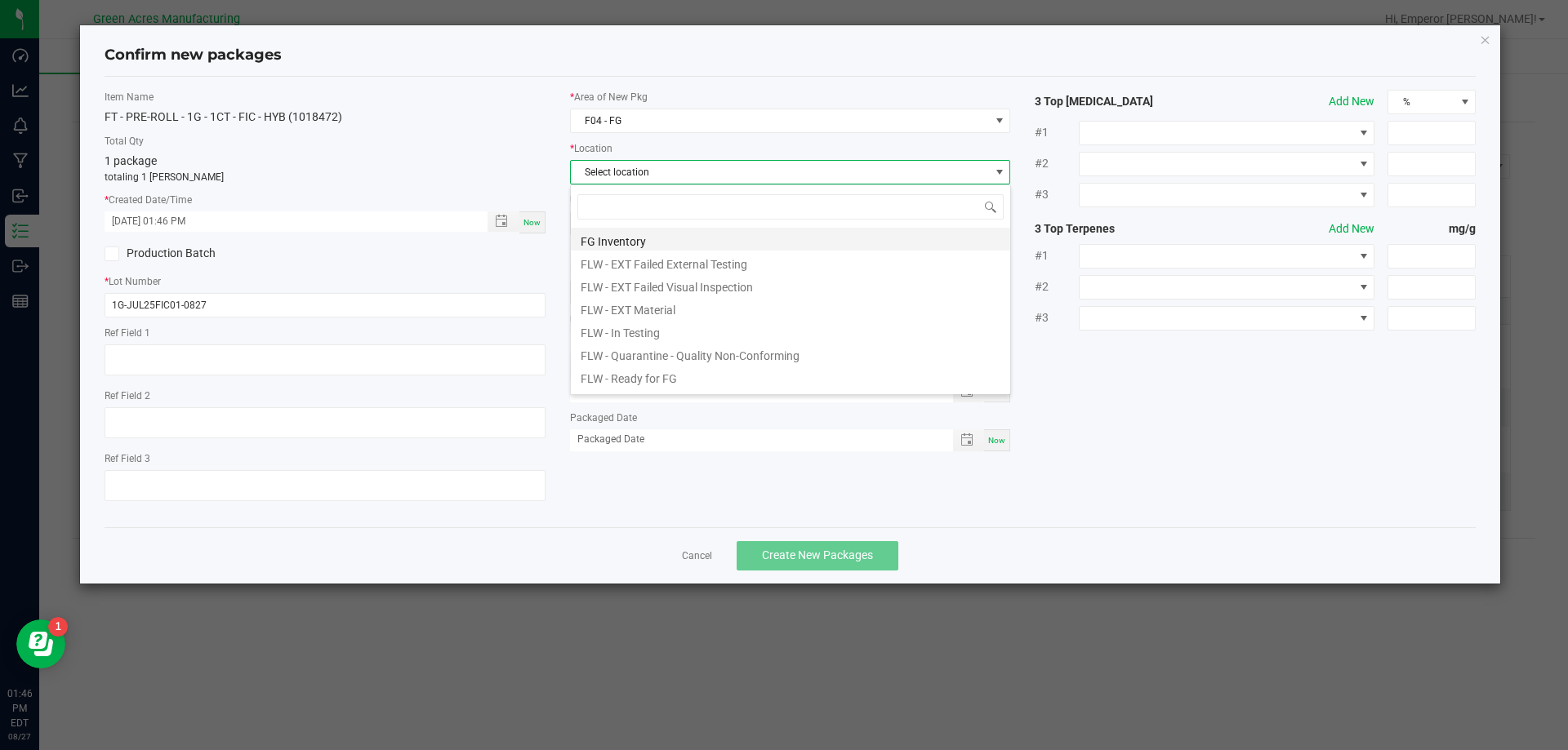
click at [631, 240] on li "FG Inventory" at bounding box center [790, 239] width 439 height 23
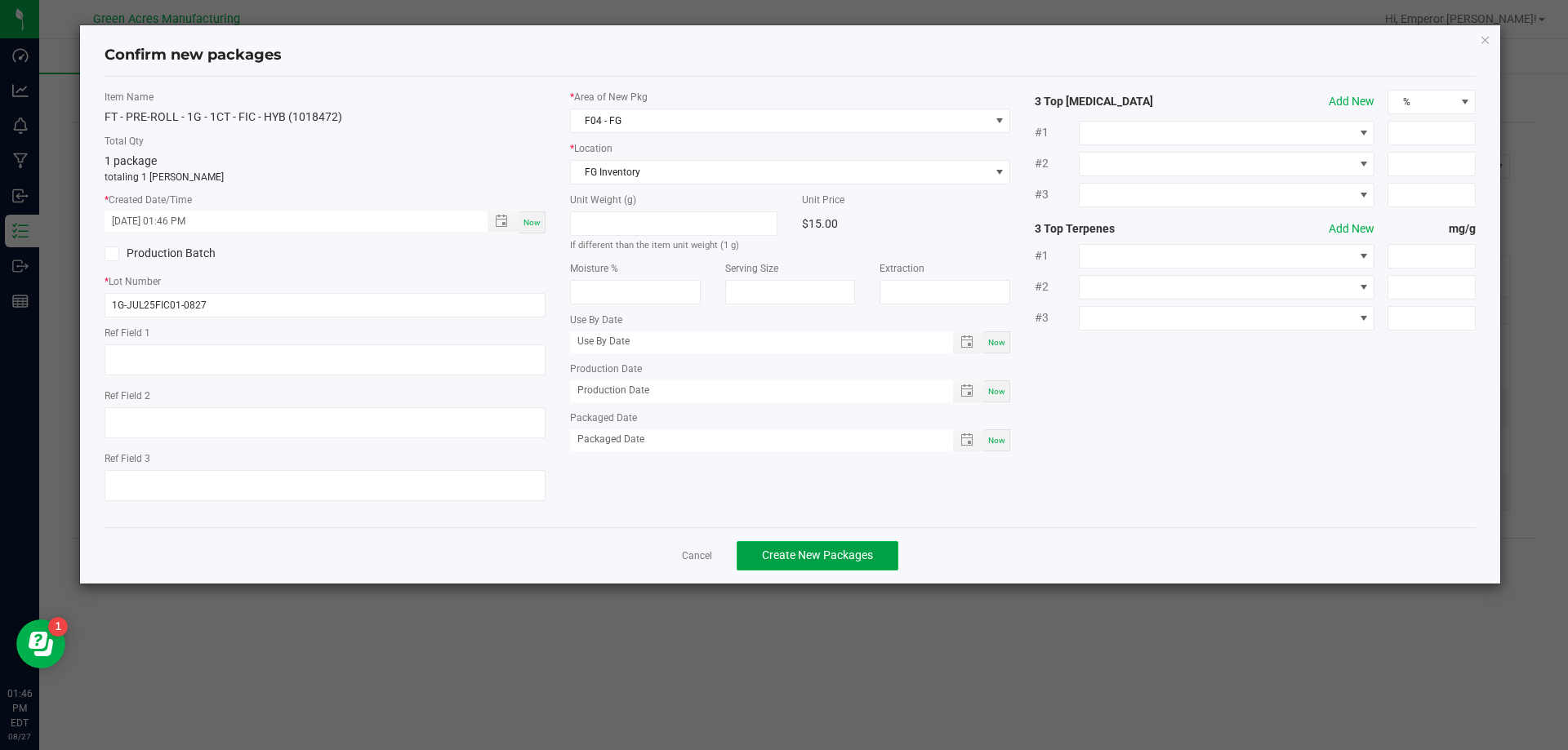
click at [820, 548] on button "Create New Packages" at bounding box center [818, 555] width 162 height 30
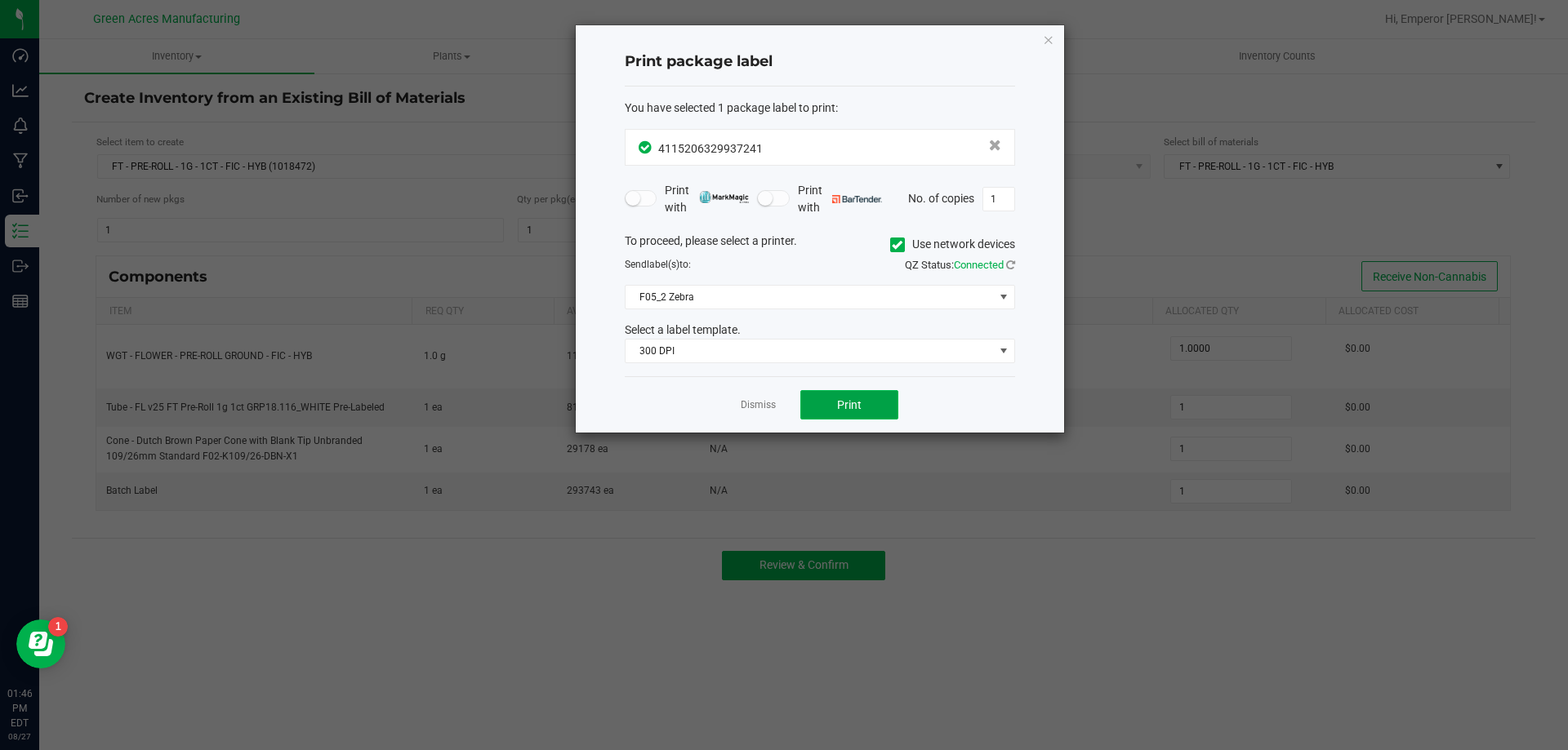
click at [858, 412] on span "Print" at bounding box center [849, 404] width 25 height 13
click at [1046, 41] on icon "button" at bounding box center [1047, 39] width 11 height 20
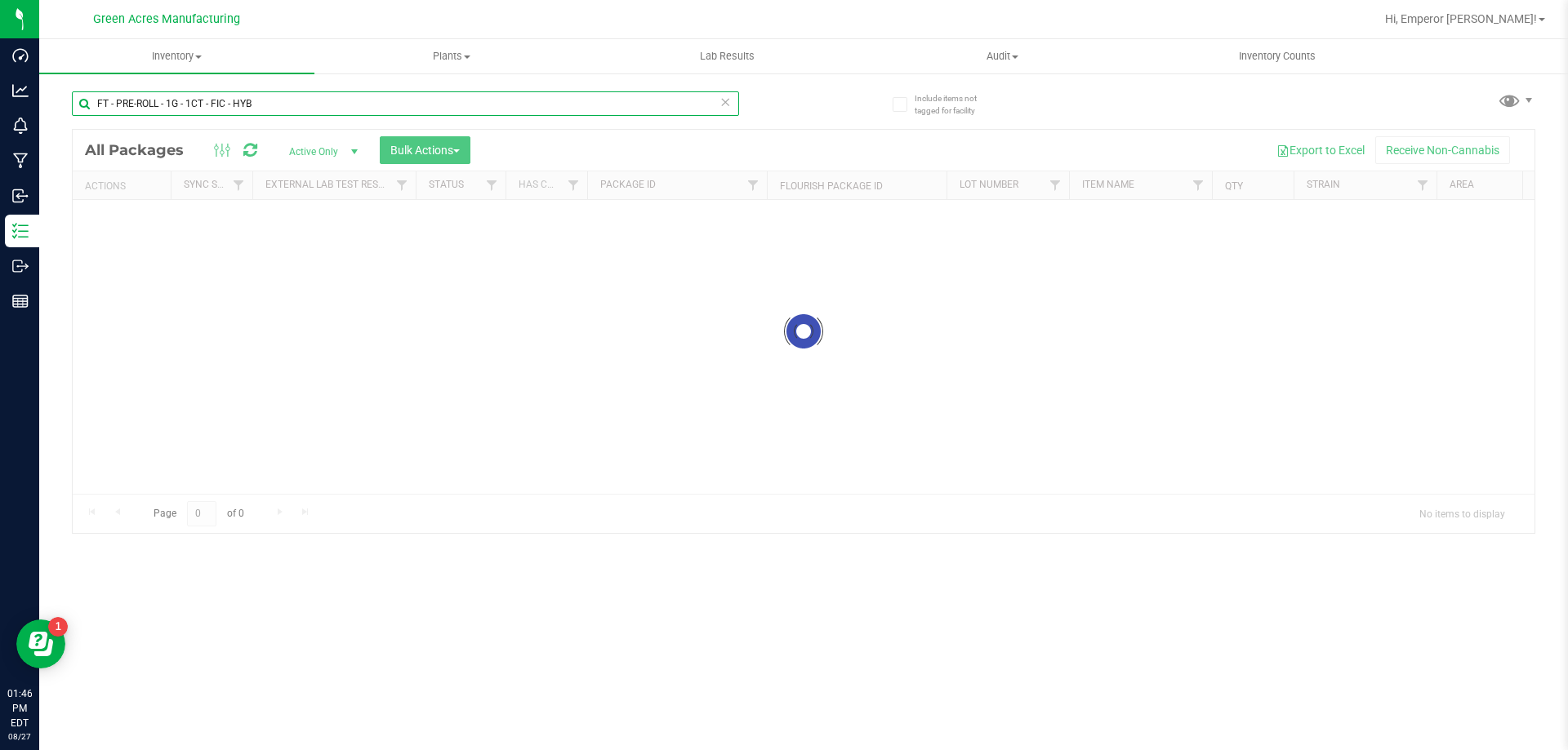
click at [306, 105] on input "FT - PRE-ROLL - 1G - 1CT - FIC - HYB" at bounding box center [405, 103] width 667 height 25
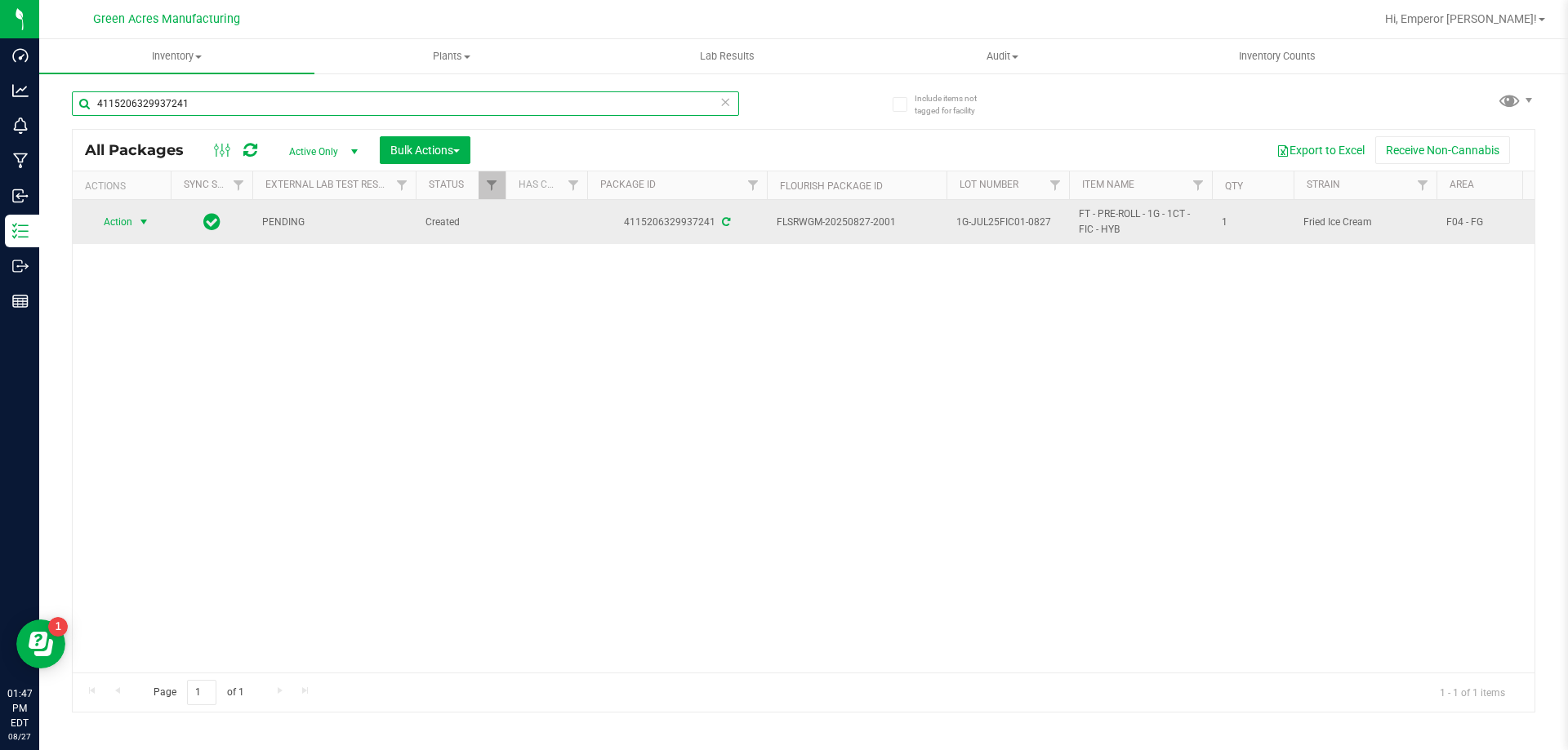
type input "4115206329937241"
click at [106, 223] on span "Action" at bounding box center [111, 222] width 44 height 23
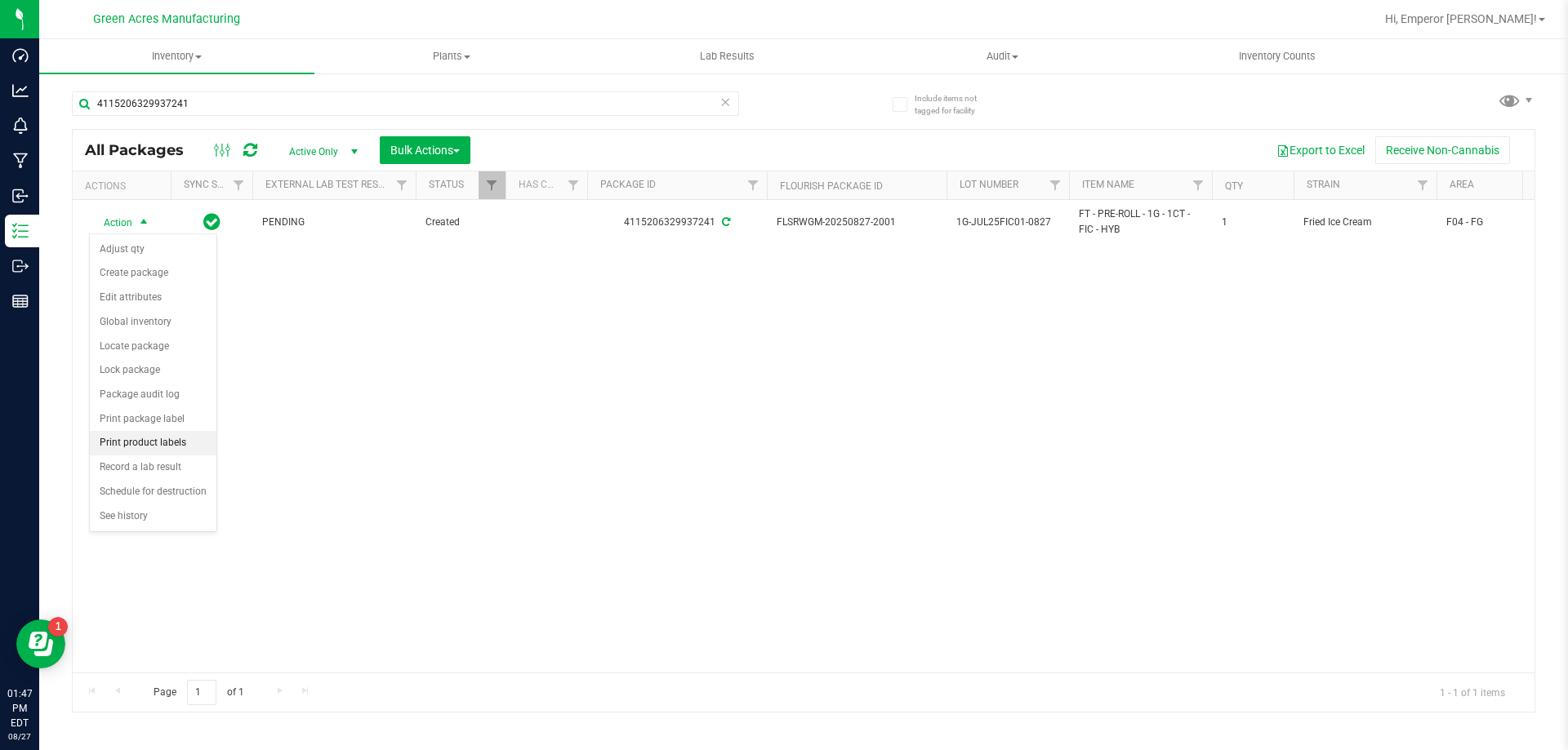
click at [157, 446] on li "Print product labels" at bounding box center [153, 443] width 127 height 25
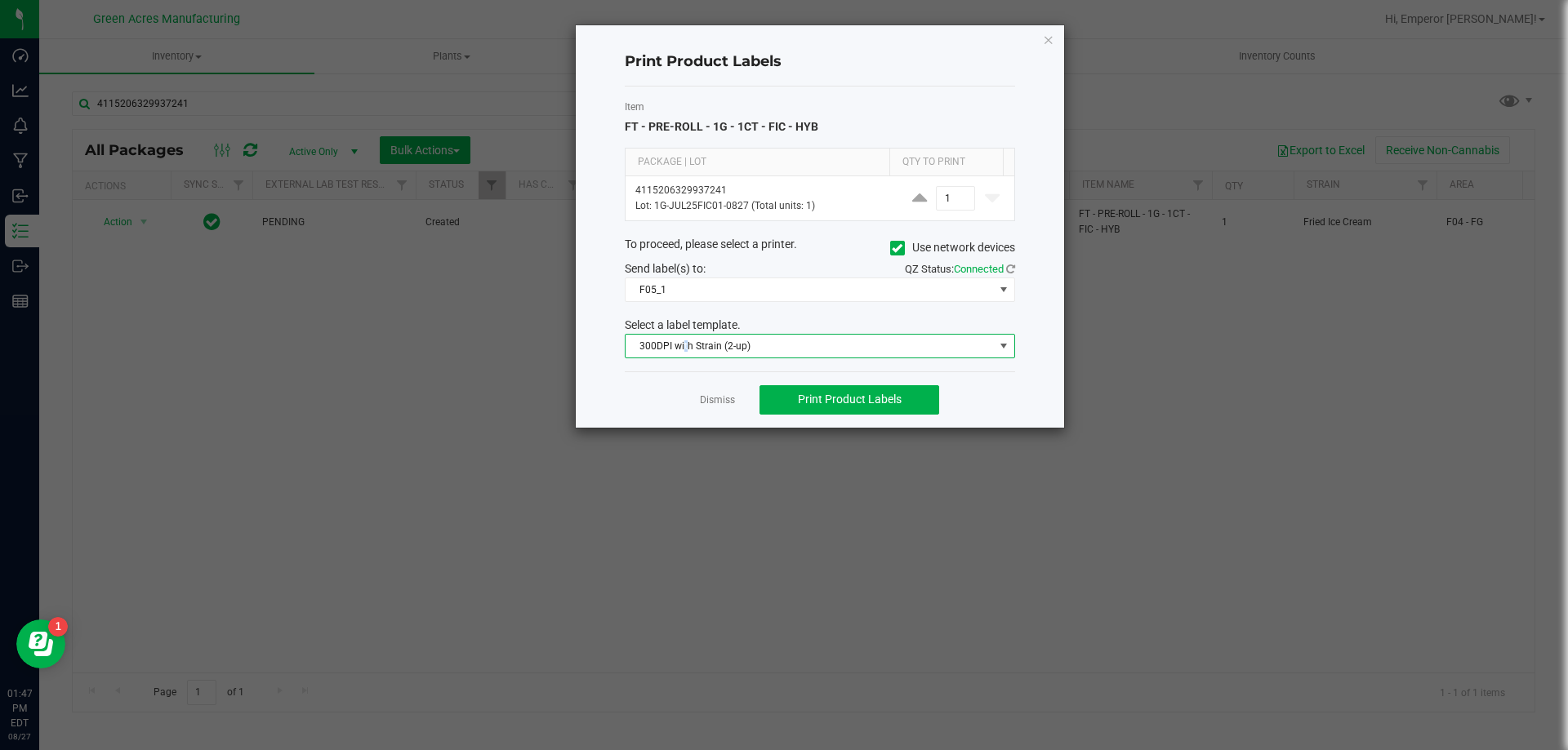
click at [685, 352] on span "300DPI with Strain (2-up)" at bounding box center [809, 345] width 368 height 23
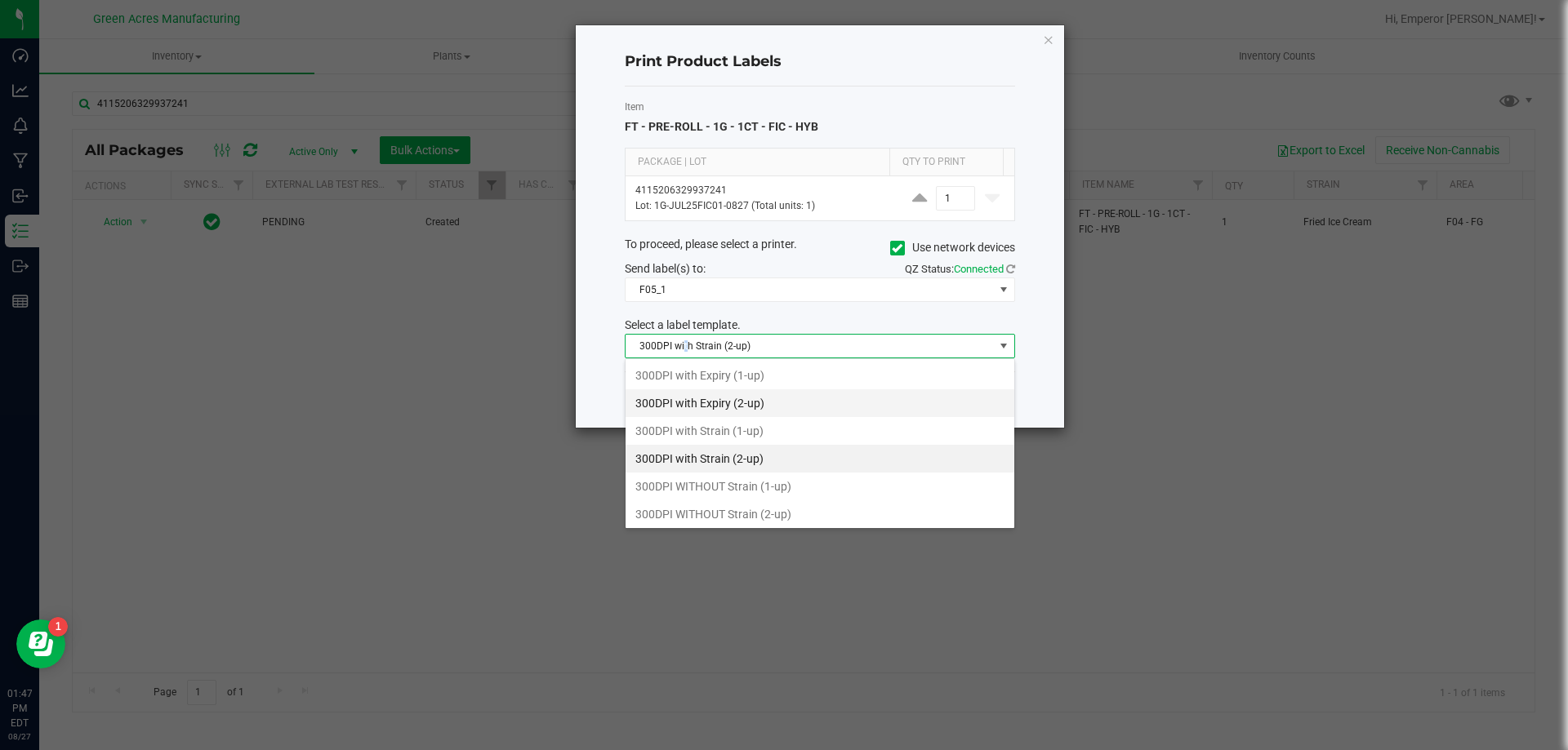
scroll to position [25, 391]
click at [696, 461] on li "300DPI with Strain (2-up)" at bounding box center [819, 458] width 389 height 28
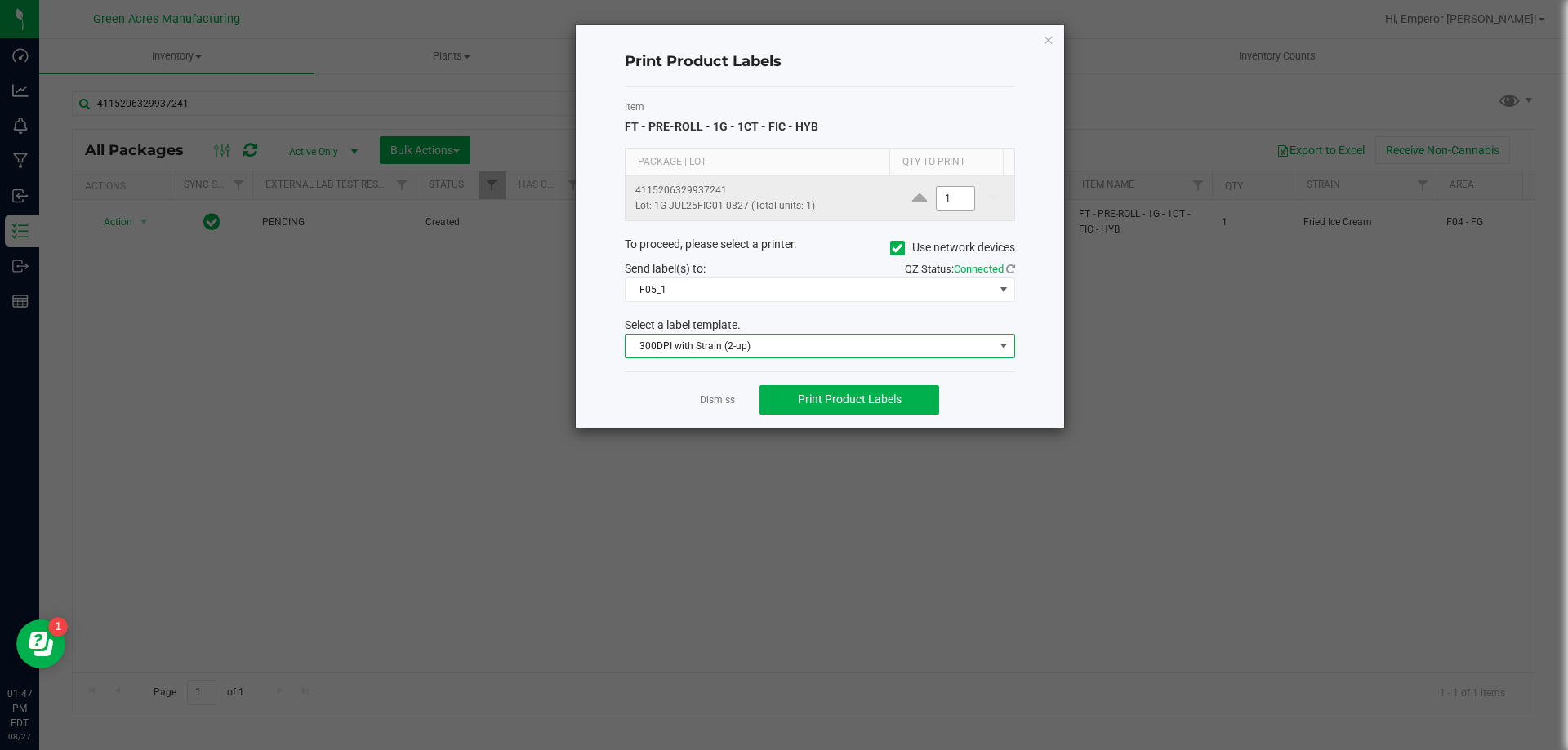
click at [943, 188] on input "1" at bounding box center [955, 198] width 37 height 23
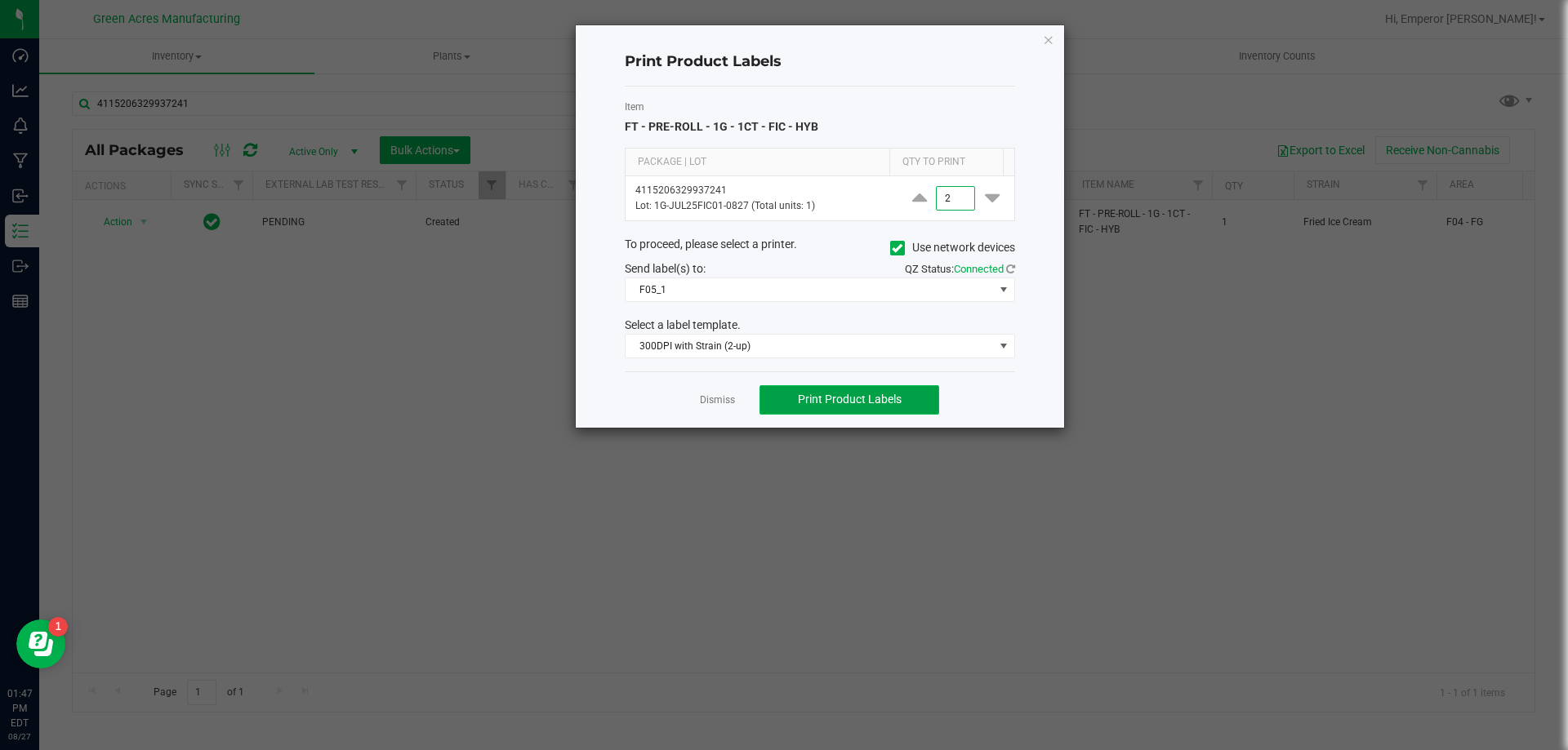
click at [835, 403] on span "Print Product Labels" at bounding box center [850, 399] width 104 height 13
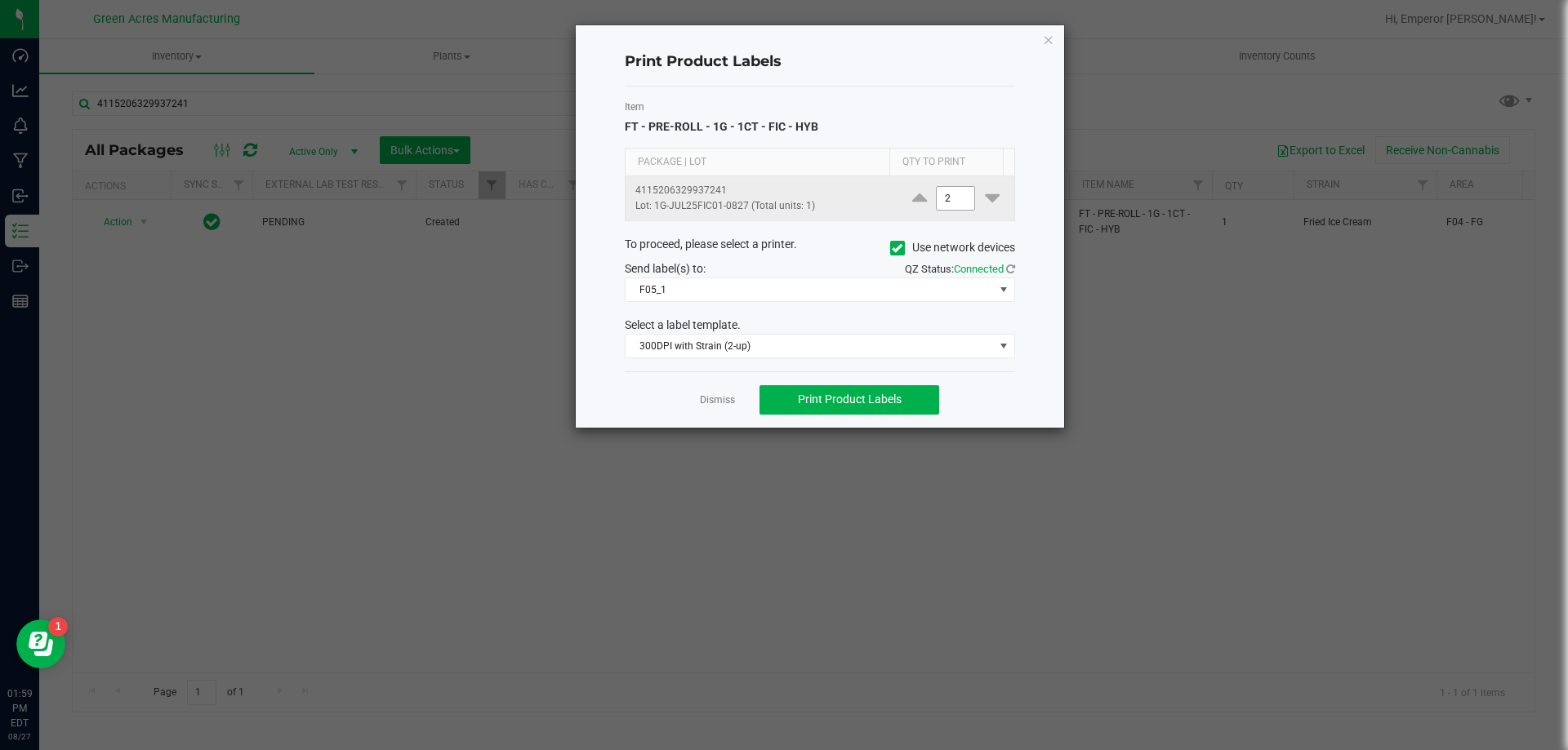
click at [962, 202] on input "2" at bounding box center [955, 198] width 37 height 23
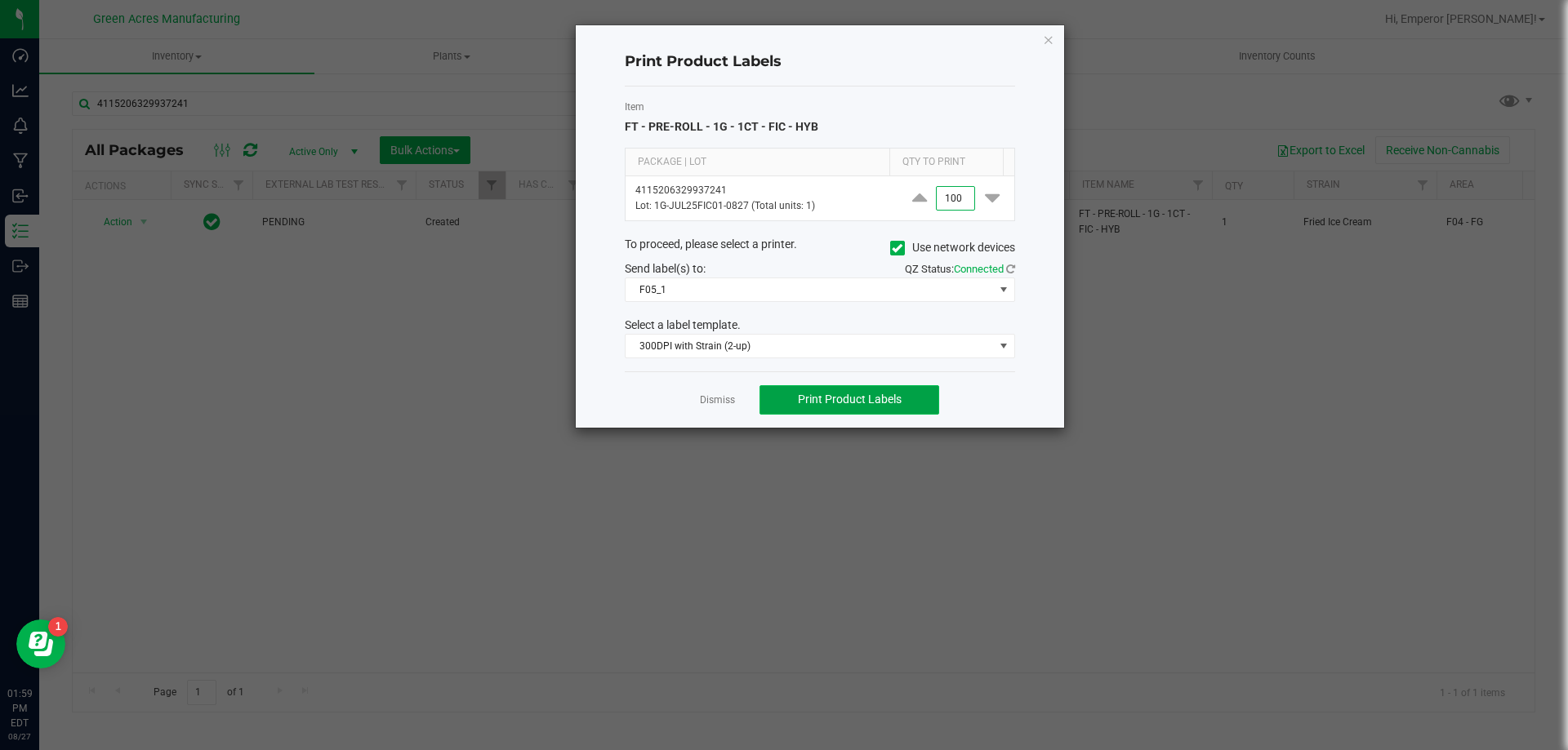
click at [873, 392] on button "Print Product Labels" at bounding box center [848, 400] width 180 height 30
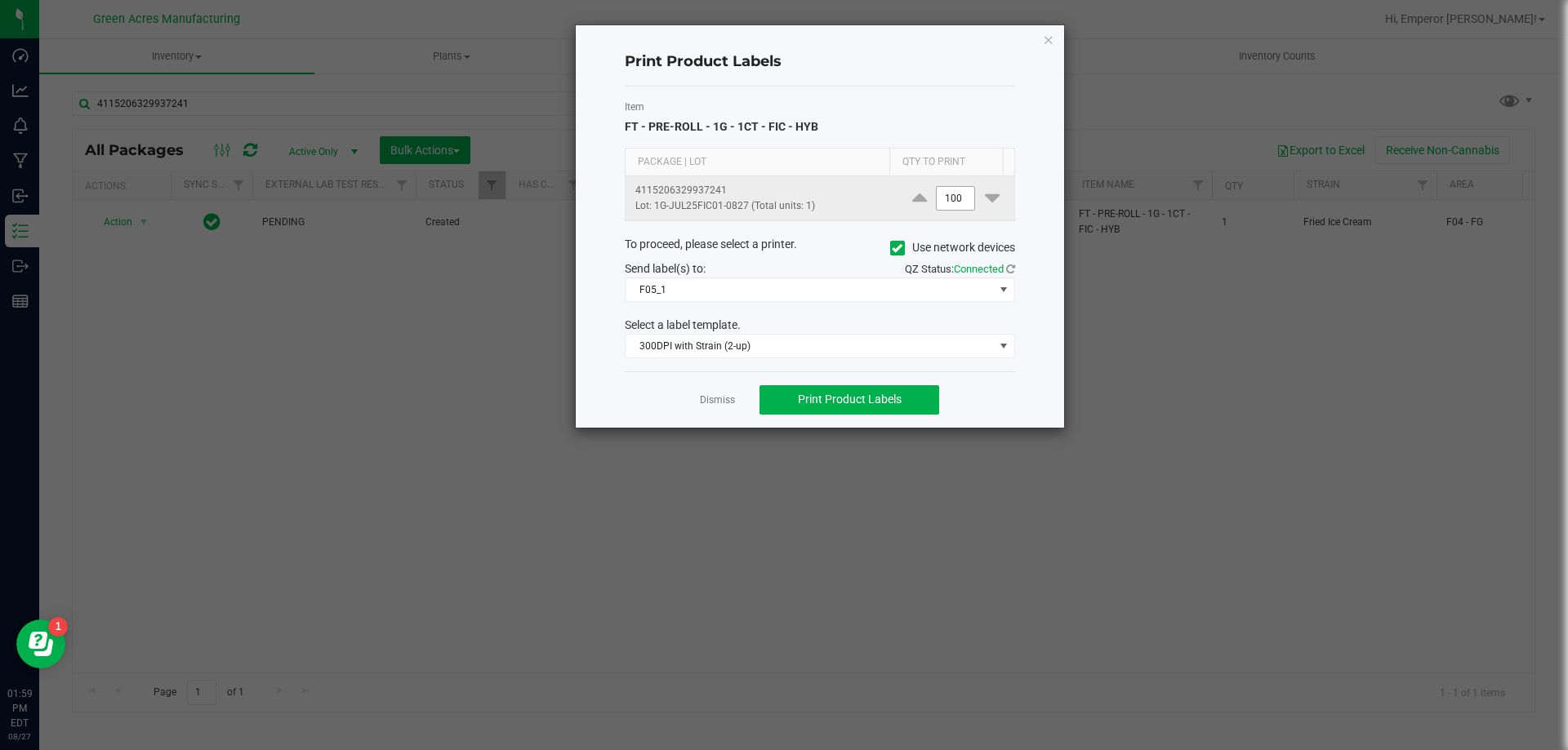
click at [961, 198] on input "100" at bounding box center [955, 198] width 37 height 23
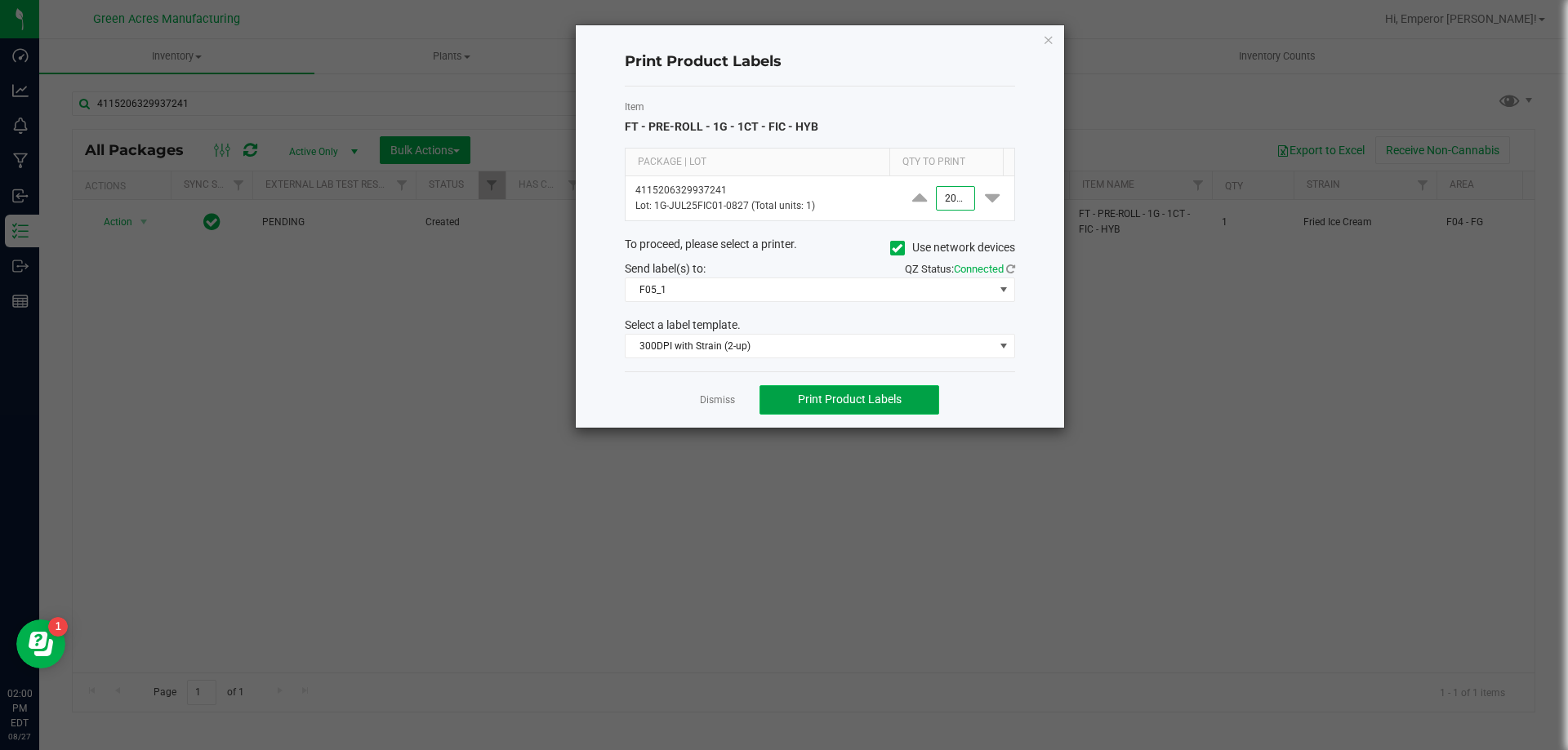
type input "2,000"
click at [890, 399] on span "Print Product Labels" at bounding box center [850, 399] width 104 height 13
click at [1345, 264] on ngb-modal-window "Print Product Labels Item FT - PRE-ROLL - 1G - 1CT - FIC - HYB Package | Lot Qt…" at bounding box center [790, 375] width 1580 height 750
